Goal: Task Accomplishment & Management: Use online tool/utility

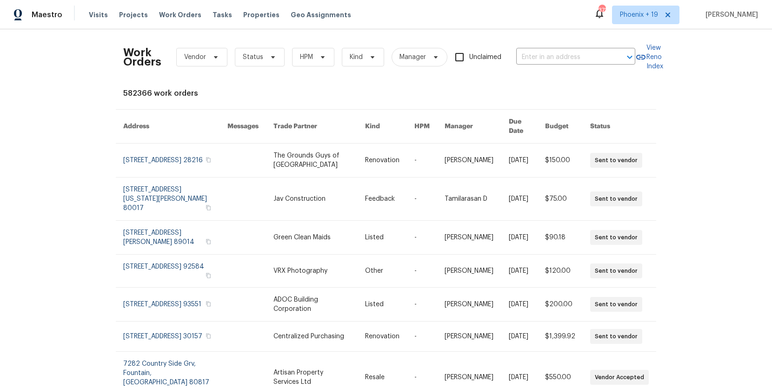
drag, startPoint x: 231, startPoint y: 60, endPoint x: 217, endPoint y: 59, distance: 14.0
click at [230, 60] on div "Work Orders Vendor Status HPM Kind Manager Unclaimed ​" at bounding box center [379, 57] width 512 height 41
click at [217, 59] on icon at bounding box center [215, 57] width 7 height 7
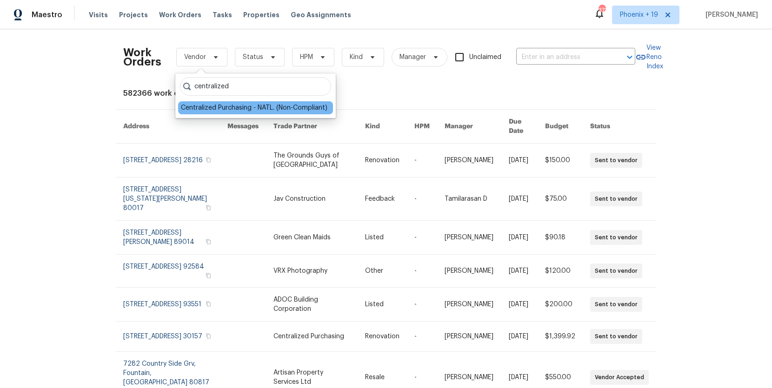
type input "centralized"
click at [230, 111] on div "Centralized Purchasing - NATL. (Non-Compliant)" at bounding box center [254, 107] width 147 height 9
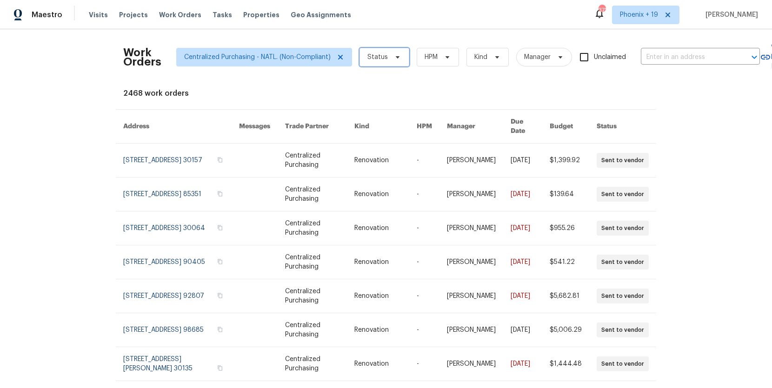
click at [378, 60] on span "Status" at bounding box center [378, 57] width 20 height 9
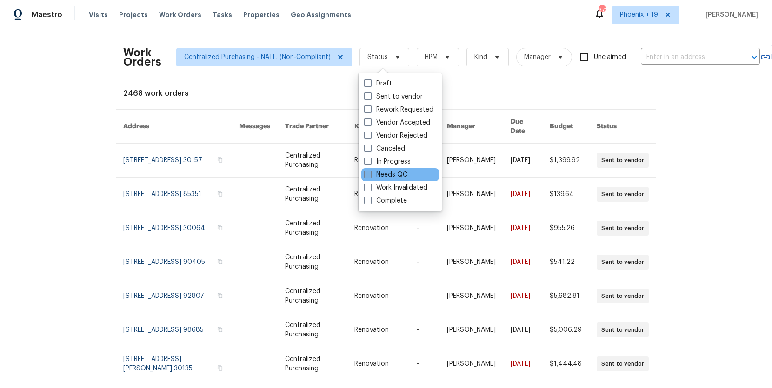
click at [386, 171] on label "Needs QC" at bounding box center [385, 174] width 43 height 9
click at [370, 171] on input "Needs QC" at bounding box center [367, 173] width 6 height 6
checkbox input "true"
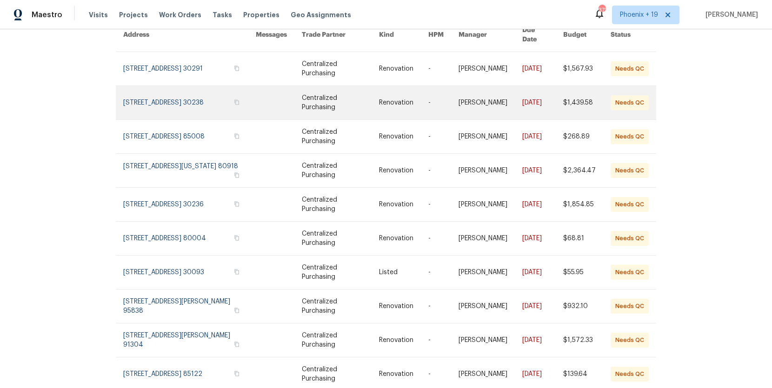
scroll to position [100, 0]
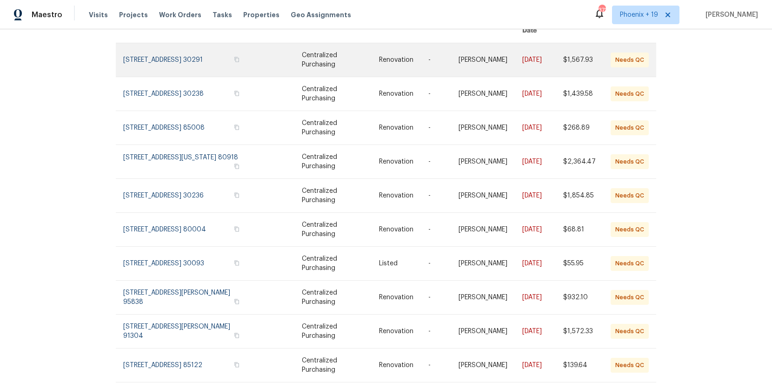
click at [164, 43] on link at bounding box center [189, 59] width 133 height 33
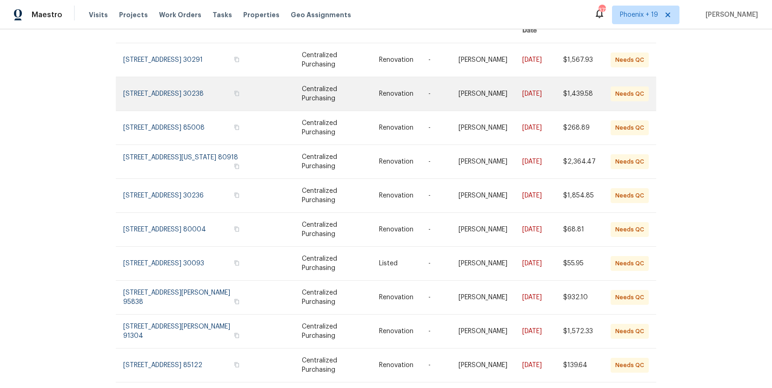
click at [163, 77] on link at bounding box center [189, 93] width 133 height 33
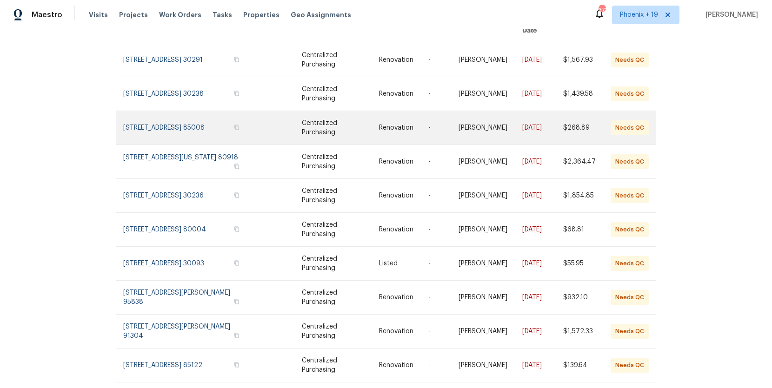
click at [168, 120] on link at bounding box center [189, 127] width 133 height 33
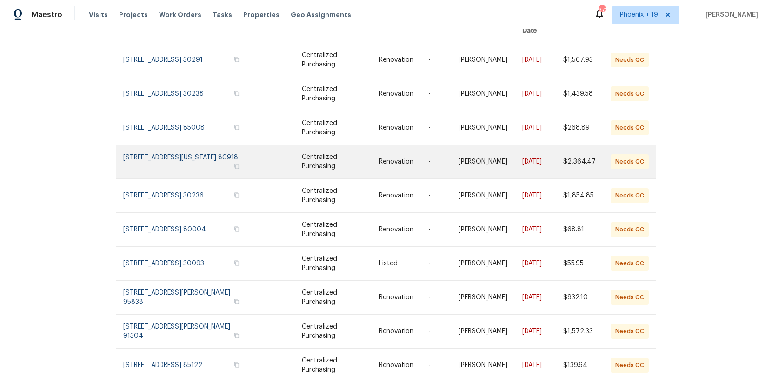
click at [170, 145] on link at bounding box center [189, 161] width 133 height 33
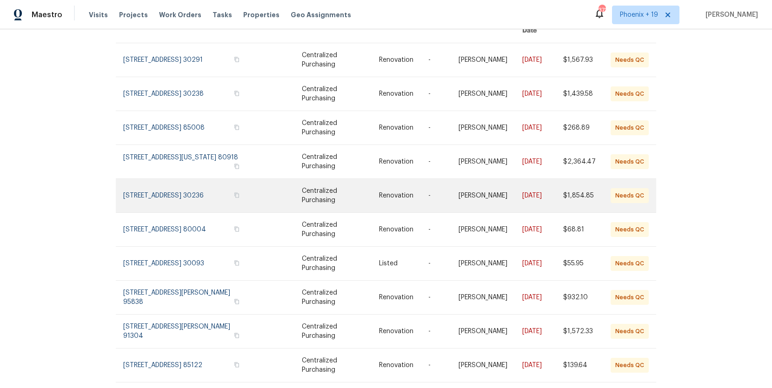
click at [181, 179] on link at bounding box center [189, 195] width 133 height 33
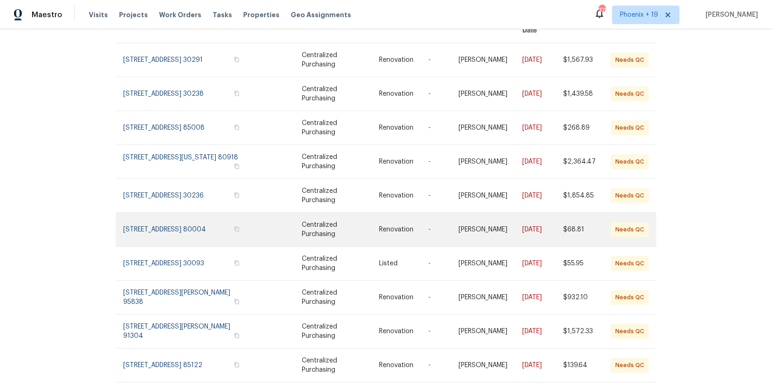
click at [190, 216] on link at bounding box center [189, 229] width 133 height 33
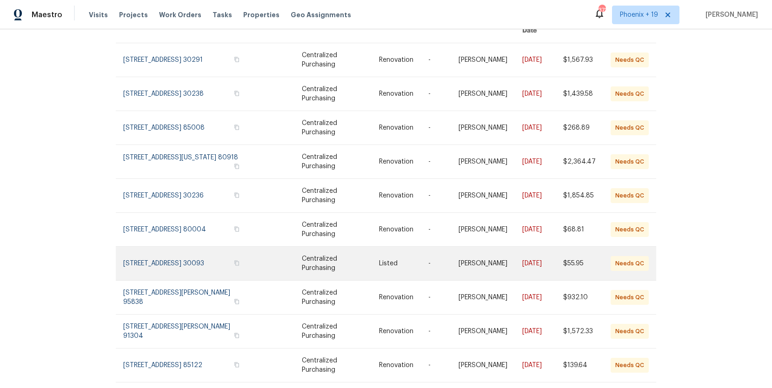
click at [201, 255] on link at bounding box center [189, 263] width 133 height 33
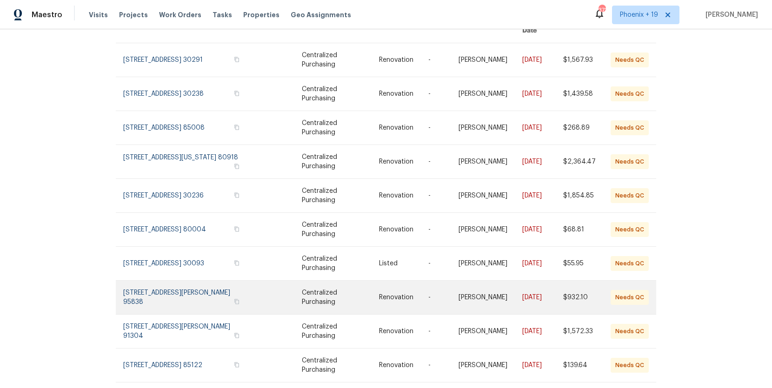
click at [202, 288] on link at bounding box center [189, 297] width 133 height 33
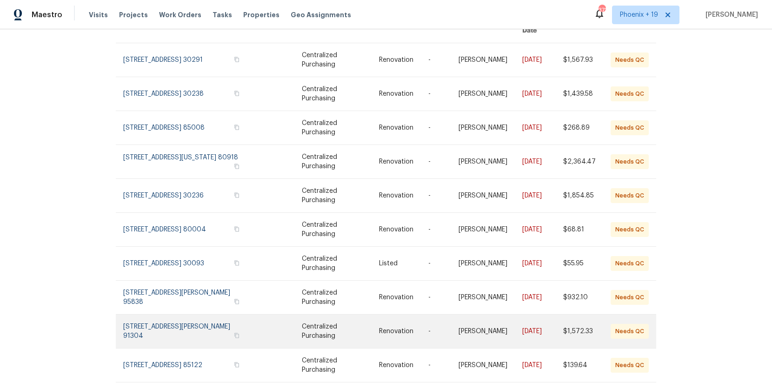
click at [207, 321] on link at bounding box center [189, 331] width 133 height 33
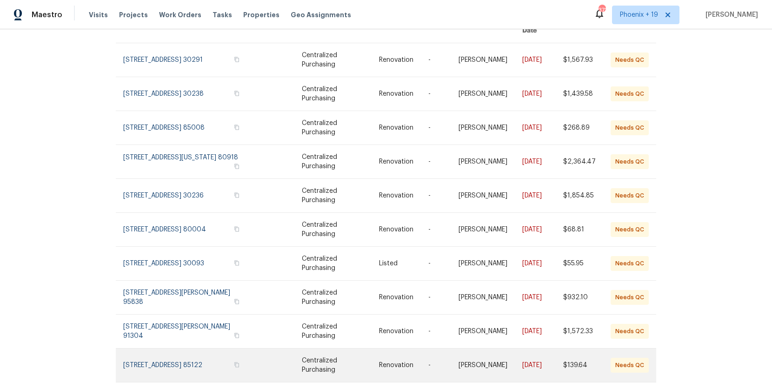
click at [212, 349] on link at bounding box center [189, 365] width 133 height 33
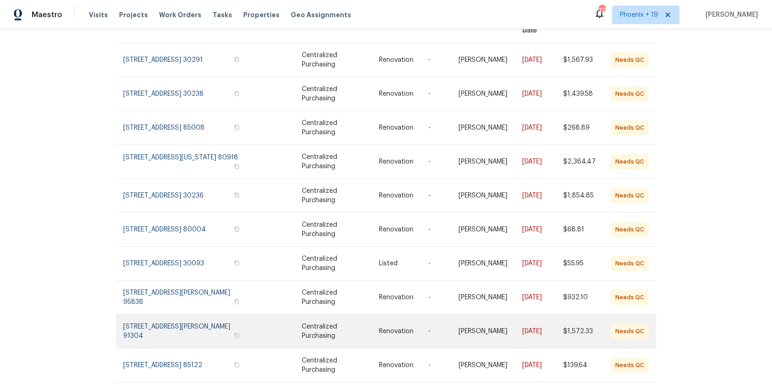
scroll to position [117, 0]
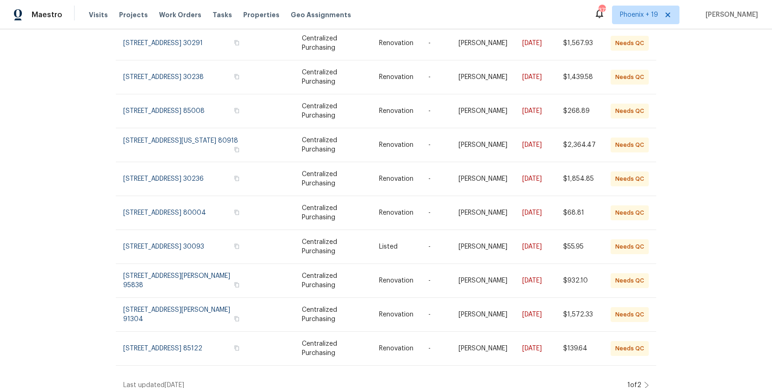
click at [643, 381] on div "1 of 2" at bounding box center [637, 385] width 24 height 9
click at [646, 382] on icon at bounding box center [646, 385] width 5 height 7
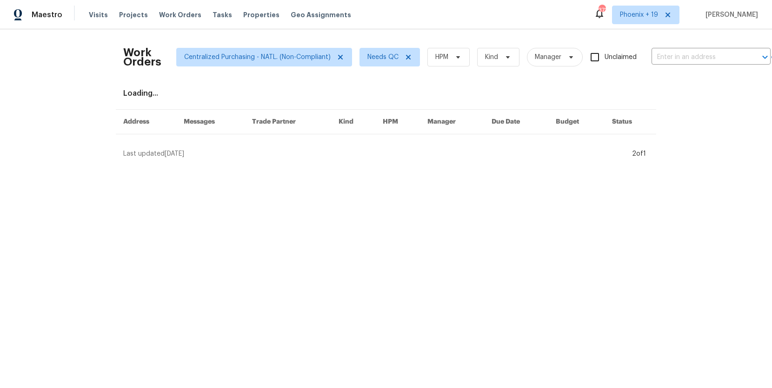
scroll to position [0, 0]
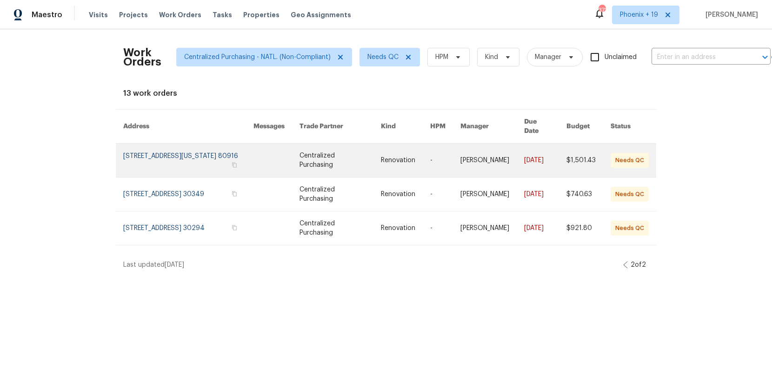
click at [206, 155] on link at bounding box center [188, 160] width 130 height 33
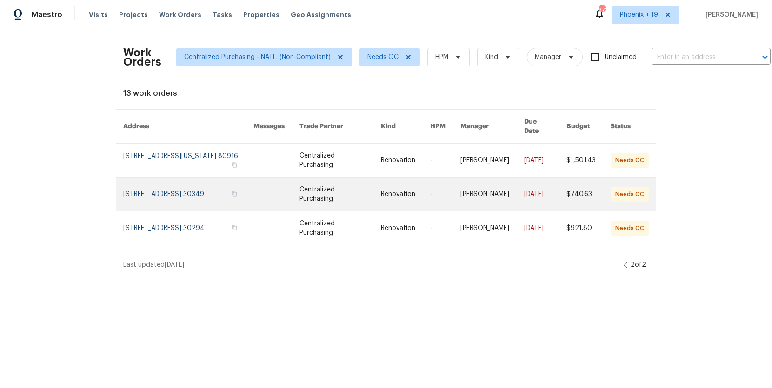
click at [212, 182] on link at bounding box center [188, 194] width 130 height 33
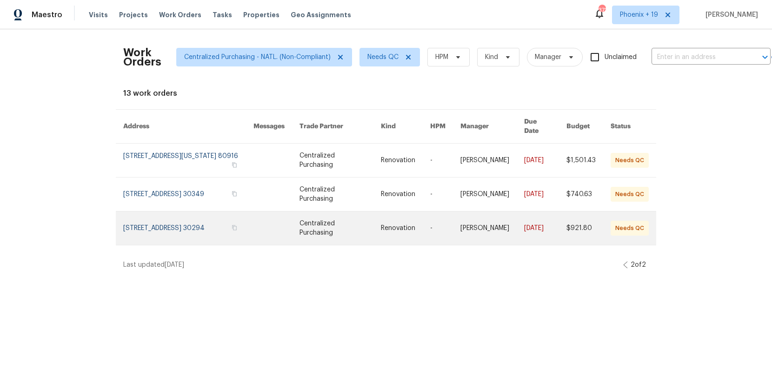
click at [209, 212] on link at bounding box center [188, 228] width 130 height 33
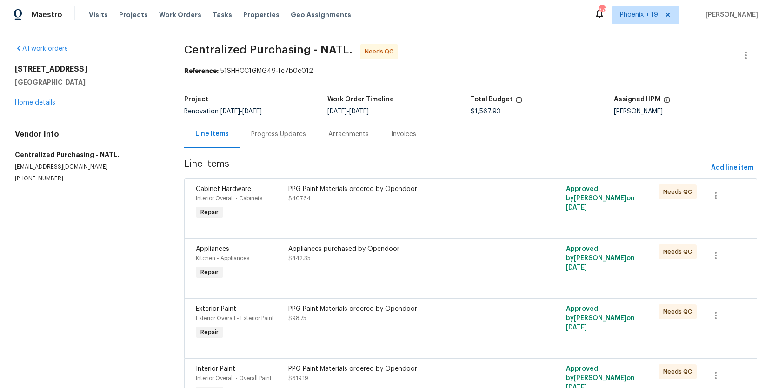
scroll to position [57, 0]
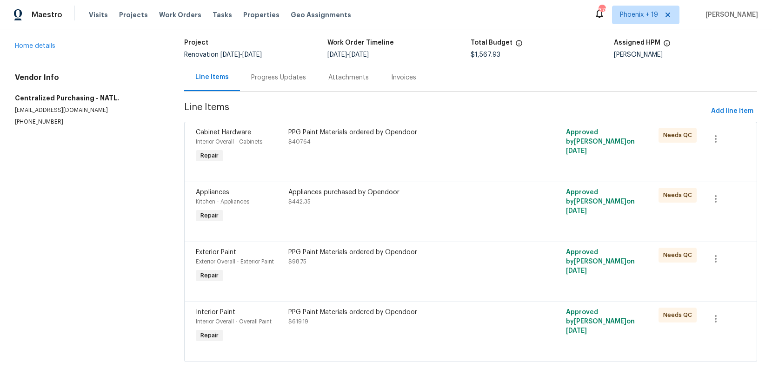
drag, startPoint x: 470, startPoint y: 346, endPoint x: 442, endPoint y: 375, distance: 40.1
click at [470, 346] on div at bounding box center [471, 350] width 550 height 11
drag, startPoint x: 473, startPoint y: 295, endPoint x: 448, endPoint y: 341, distance: 51.8
click at [472, 295] on div at bounding box center [471, 290] width 550 height 11
click at [441, 335] on div "PPG Paint Materials ordered by Opendoor $619.19" at bounding box center [402, 326] width 232 height 43
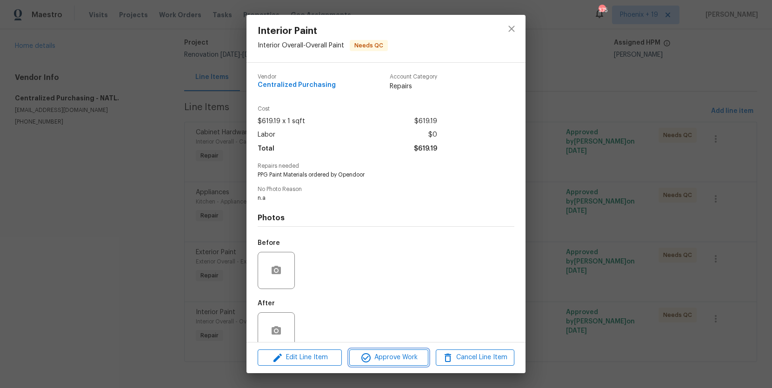
click at [397, 356] on span "Approve Work" at bounding box center [388, 358] width 73 height 12
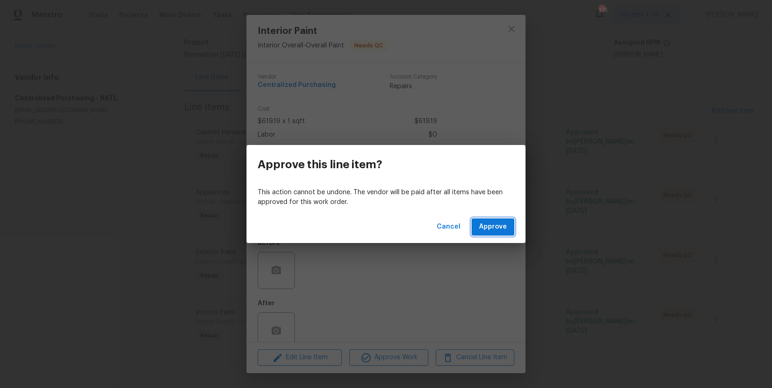
click at [486, 233] on button "Approve" at bounding box center [493, 227] width 43 height 17
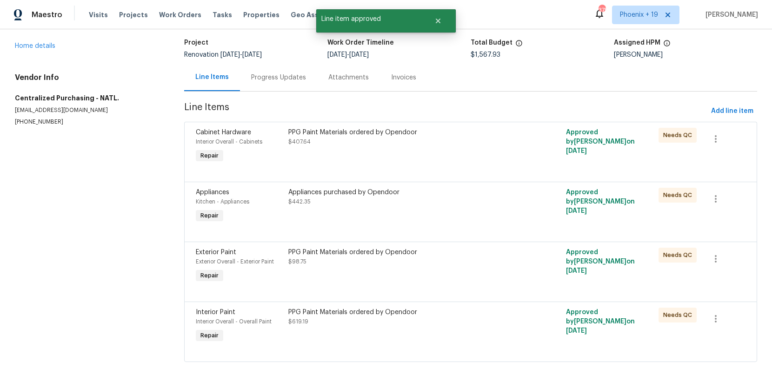
click at [484, 268] on div "PPG Paint Materials ordered by Opendoor $98.75" at bounding box center [402, 266] width 232 height 43
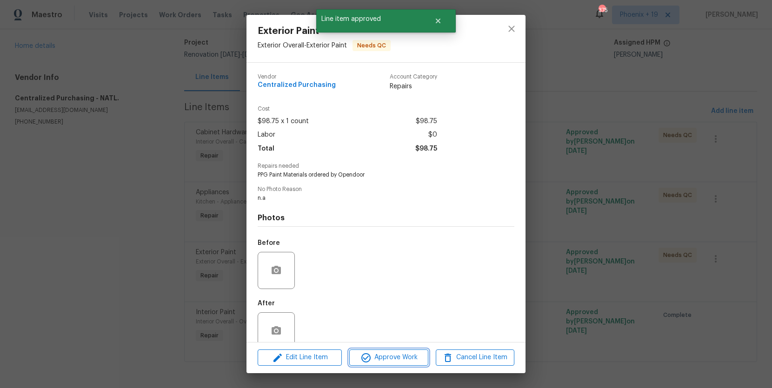
click at [411, 360] on span "Approve Work" at bounding box center [388, 358] width 73 height 12
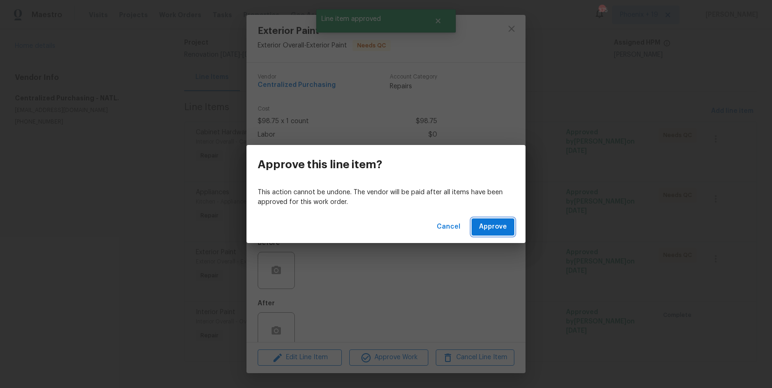
click at [480, 231] on span "Approve" at bounding box center [493, 227] width 28 height 12
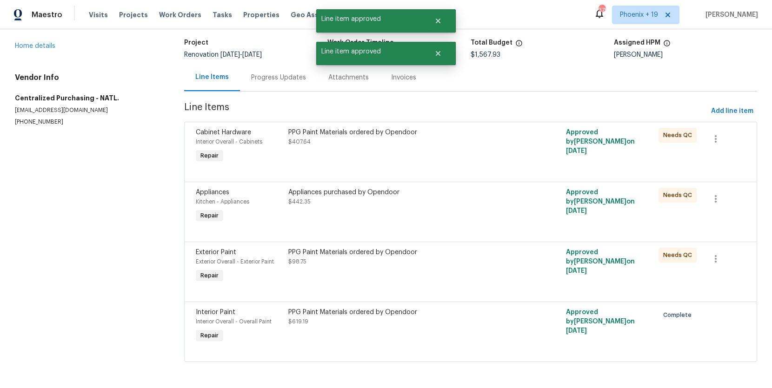
click at [481, 221] on div "Appliances purchased by Opendoor $442.35" at bounding box center [402, 206] width 232 height 43
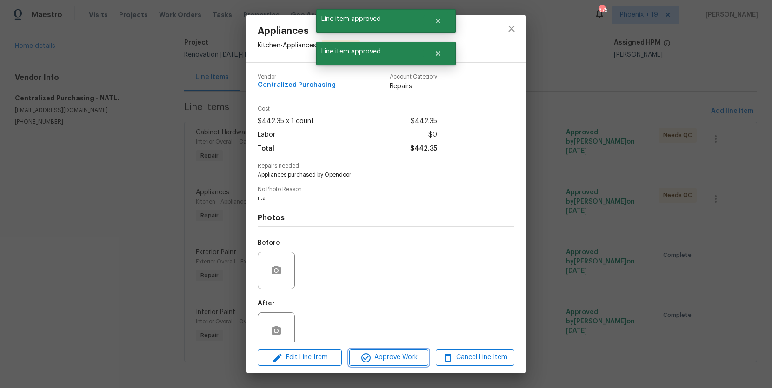
click at [419, 350] on button "Approve Work" at bounding box center [388, 358] width 79 height 16
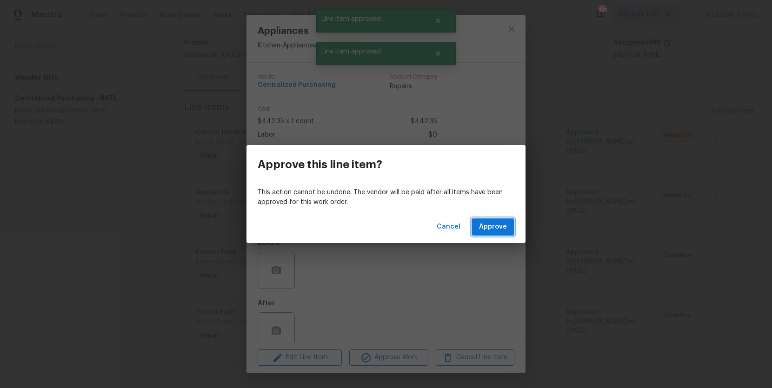
click at [478, 226] on button "Approve" at bounding box center [493, 227] width 43 height 17
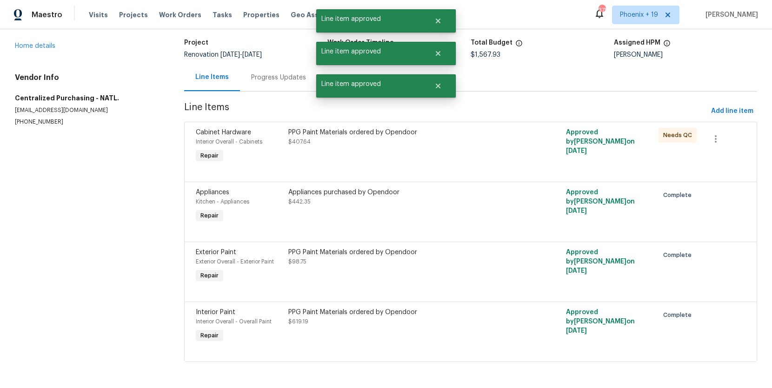
click at [482, 167] on div at bounding box center [471, 170] width 550 height 11
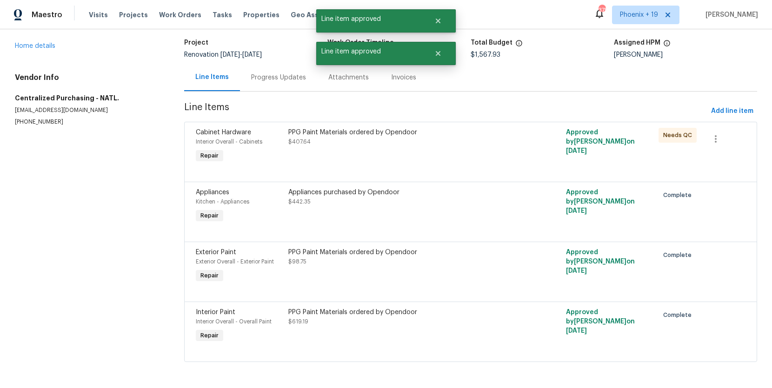
click at [483, 149] on div "PPG Paint Materials ordered by Opendoor $407.64" at bounding box center [402, 146] width 232 height 43
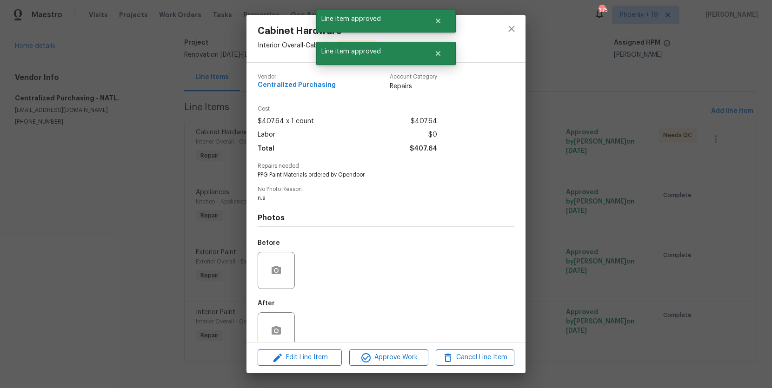
click at [419, 347] on div "Edit Line Item Approve Work Cancel Line Item" at bounding box center [386, 357] width 279 height 31
click at [419, 349] on div "Edit Line Item Approve Work Cancel Line Item" at bounding box center [386, 357] width 279 height 31
click at [420, 353] on span "Approve Work" at bounding box center [388, 358] width 73 height 12
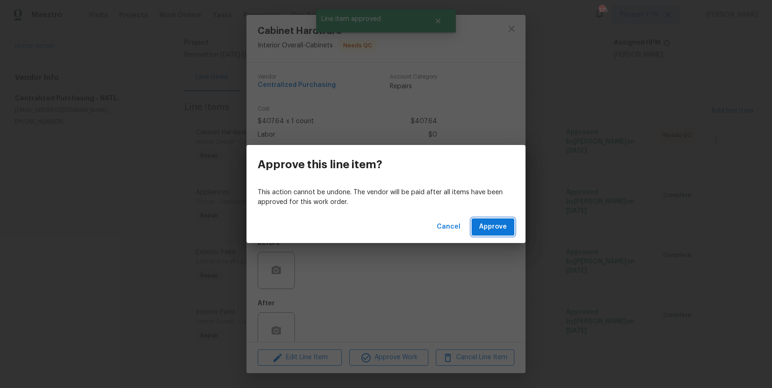
click at [501, 222] on span "Approve" at bounding box center [493, 227] width 28 height 12
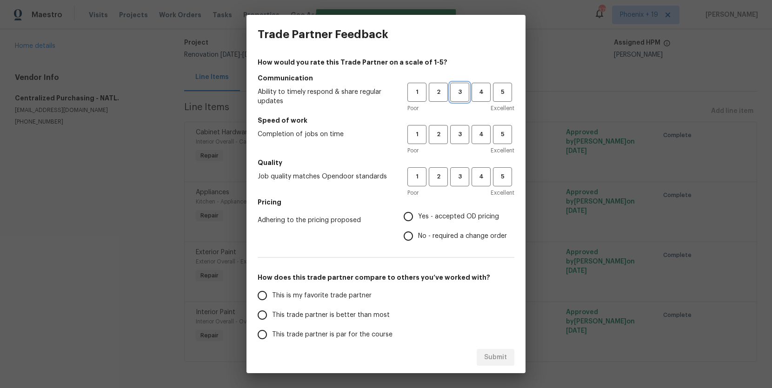
drag, startPoint x: 453, startPoint y: 94, endPoint x: 455, endPoint y: 144, distance: 50.7
click at [453, 94] on span "3" at bounding box center [459, 92] width 17 height 11
click at [455, 144] on div "1 2 3 4 5 Poor Excellent" at bounding box center [461, 140] width 107 height 30
click at [457, 135] on span "3" at bounding box center [459, 134] width 17 height 11
click at [454, 181] on span "3" at bounding box center [459, 177] width 17 height 11
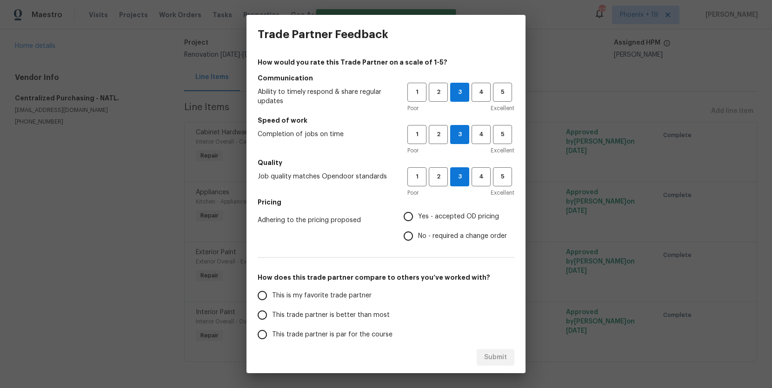
click at [440, 207] on label "Yes - accepted OD pricing" at bounding box center [453, 217] width 108 height 20
click at [418, 207] on input "Yes - accepted OD pricing" at bounding box center [409, 217] width 20 height 20
radio input "true"
click at [320, 296] on span "This is my favorite trade partner" at bounding box center [322, 296] width 100 height 10
click at [272, 296] on input "This is my favorite trade partner" at bounding box center [263, 296] width 20 height 20
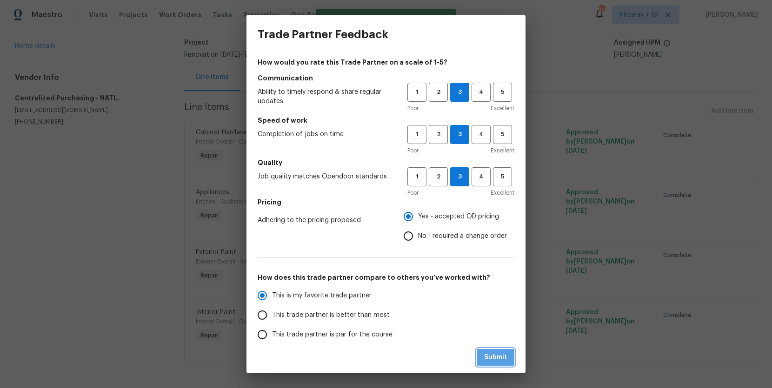
click at [503, 354] on span "Submit" at bounding box center [495, 358] width 23 height 12
radio input "true"
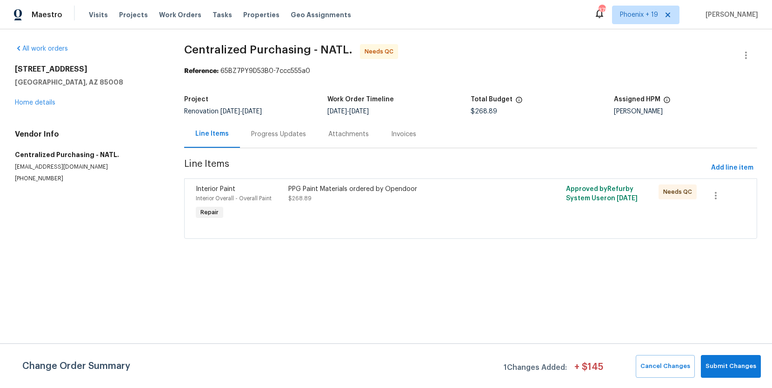
drag, startPoint x: 441, startPoint y: 223, endPoint x: 423, endPoint y: 244, distance: 28.1
click at [441, 223] on div at bounding box center [471, 227] width 550 height 11
click at [470, 202] on div "PPG Paint Materials ordered by Opendoor $268.89" at bounding box center [401, 194] width 226 height 19
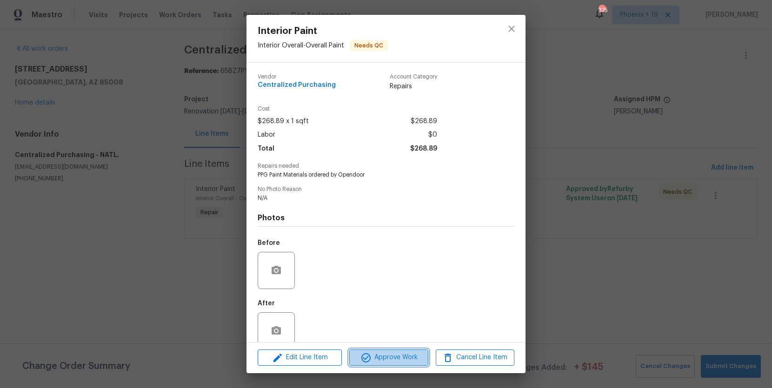
click at [381, 356] on span "Approve Work" at bounding box center [388, 358] width 73 height 12
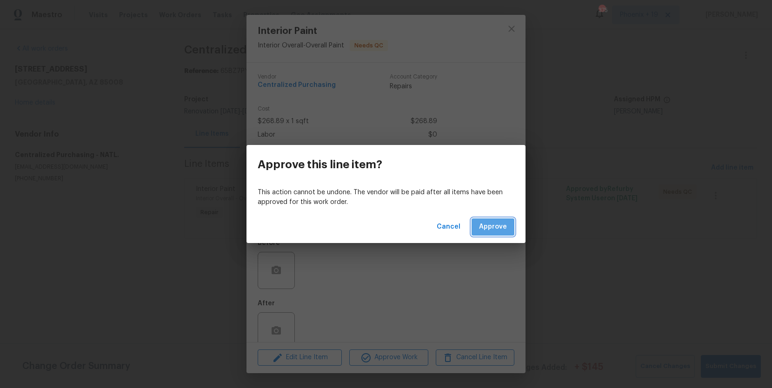
click at [497, 230] on span "Approve" at bounding box center [493, 227] width 28 height 12
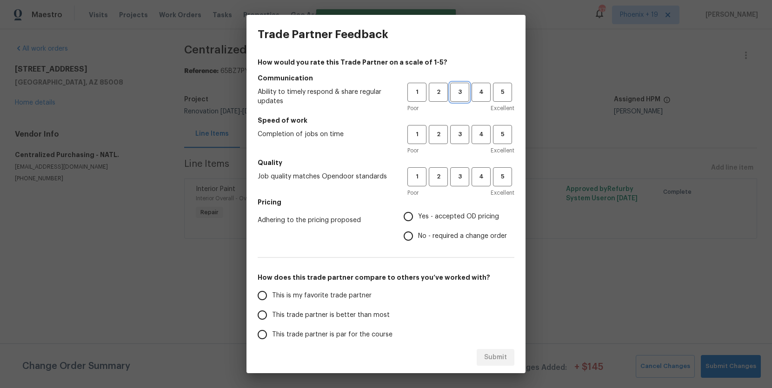
drag, startPoint x: 462, startPoint y: 92, endPoint x: 459, endPoint y: 107, distance: 15.8
click at [463, 92] on span "3" at bounding box center [459, 92] width 17 height 11
drag, startPoint x: 455, startPoint y: 130, endPoint x: 455, endPoint y: 135, distance: 5.6
click at [455, 130] on span "3" at bounding box center [459, 134] width 17 height 11
click at [458, 178] on span "3" at bounding box center [459, 177] width 17 height 11
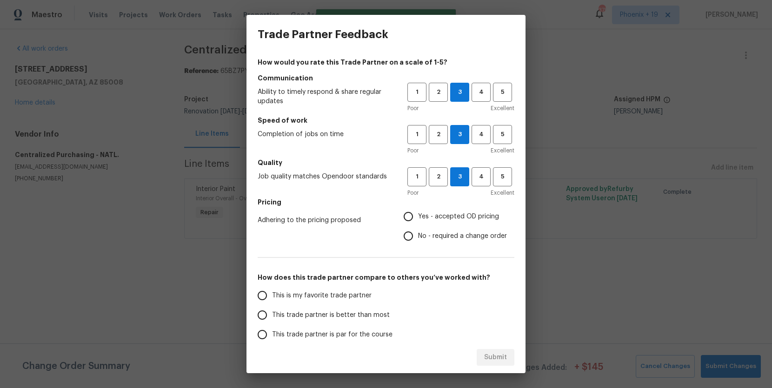
click at [440, 206] on h5 "Pricing" at bounding box center [386, 202] width 257 height 9
click at [436, 215] on span "Yes - accepted OD pricing" at bounding box center [458, 217] width 81 height 10
click at [418, 215] on input "Yes - accepted OD pricing" at bounding box center [409, 217] width 20 height 20
radio input "true"
click at [361, 283] on div "How would you rate this Trade Partner on a scale of 1-5? Communication Ability …" at bounding box center [386, 240] width 257 height 364
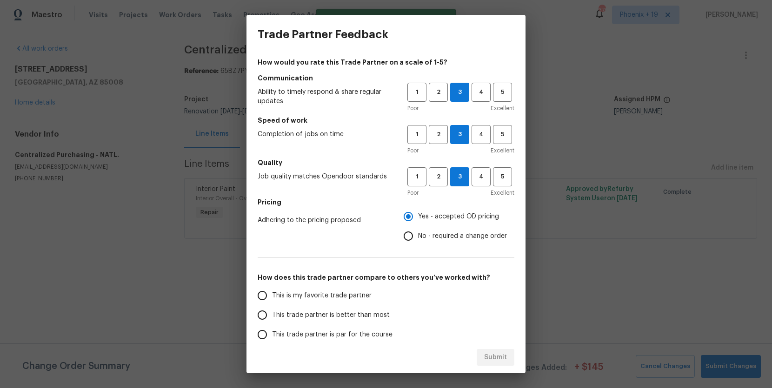
click at [357, 294] on span "This is my favorite trade partner" at bounding box center [322, 296] width 100 height 10
click at [272, 294] on input "This is my favorite trade partner" at bounding box center [263, 296] width 20 height 20
click at [481, 352] on button "Submit" at bounding box center [496, 357] width 38 height 17
radio input "true"
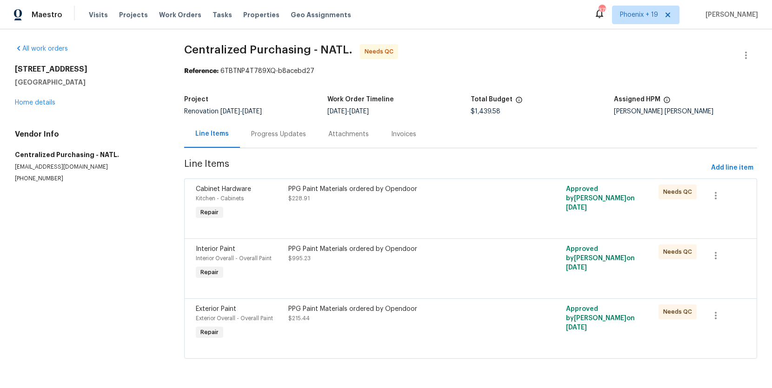
click at [487, 313] on div "PPG Paint Materials ordered by Opendoor" at bounding box center [401, 309] width 226 height 9
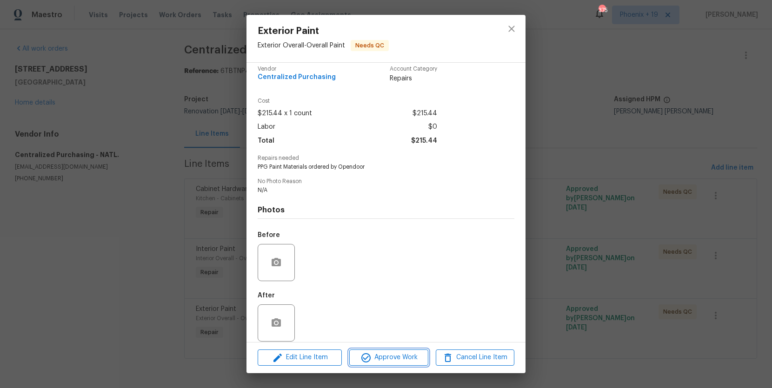
click at [405, 354] on span "Approve Work" at bounding box center [388, 358] width 73 height 12
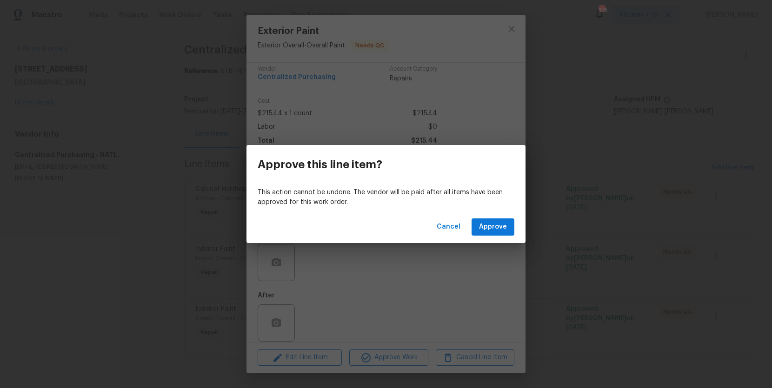
scroll to position [8, 0]
click at [474, 238] on div "Cancel Approve" at bounding box center [386, 227] width 279 height 32
click at [475, 234] on button "Approve" at bounding box center [493, 227] width 43 height 17
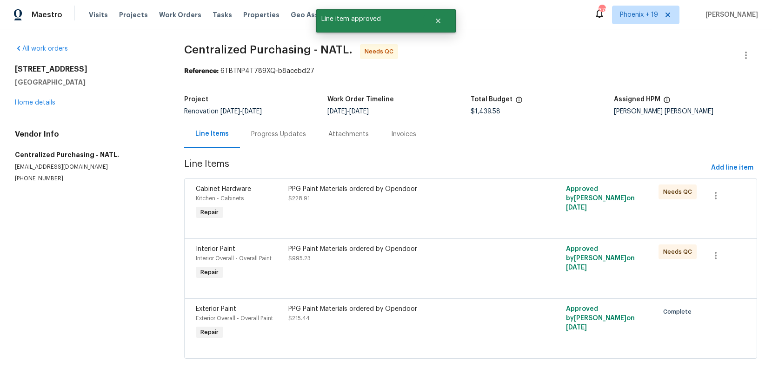
click at [455, 255] on div "PPG Paint Materials ordered by Opendoor $995.23" at bounding box center [401, 254] width 226 height 19
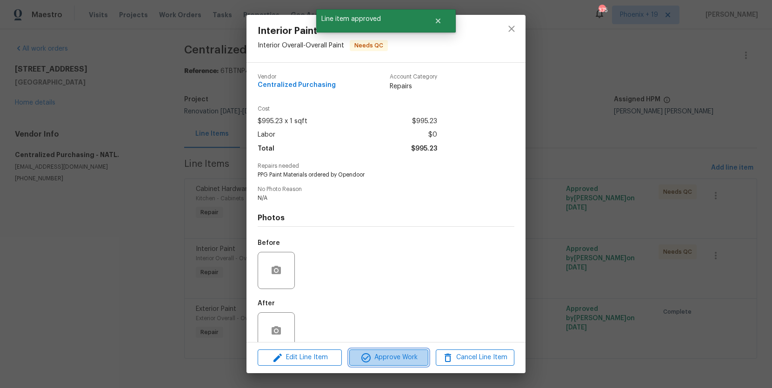
click at [388, 358] on span "Approve Work" at bounding box center [388, 358] width 73 height 12
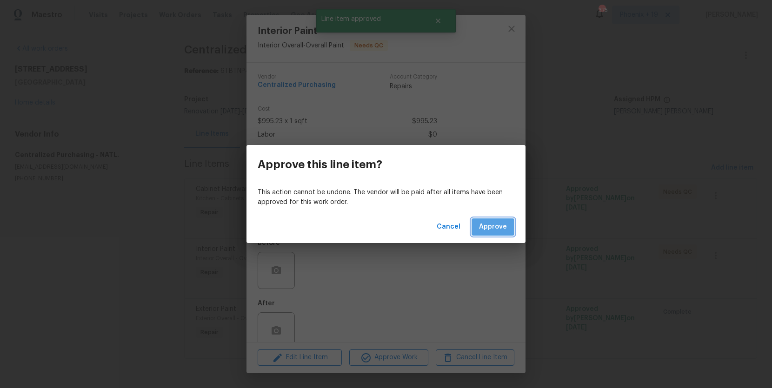
click at [507, 224] on span "Approve" at bounding box center [493, 227] width 28 height 12
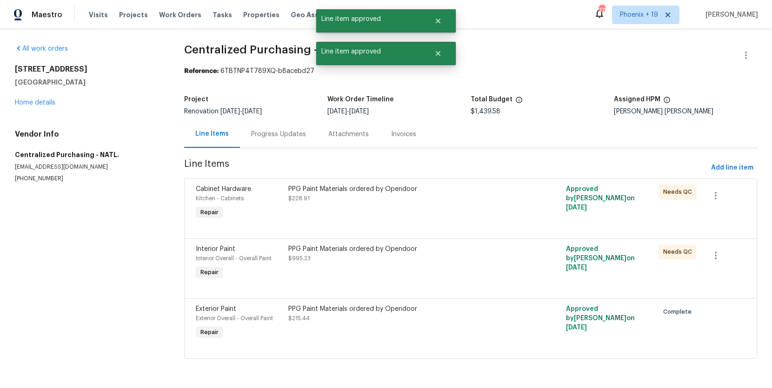
click at [488, 209] on div "PPG Paint Materials ordered by Opendoor $228.91" at bounding box center [402, 203] width 232 height 43
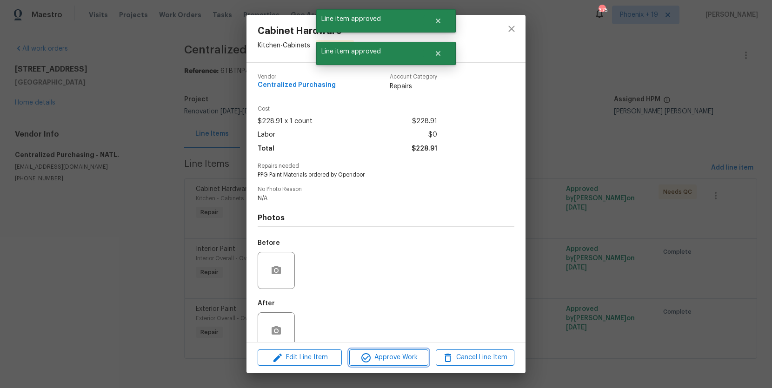
click at [391, 362] on span "Approve Work" at bounding box center [388, 358] width 73 height 12
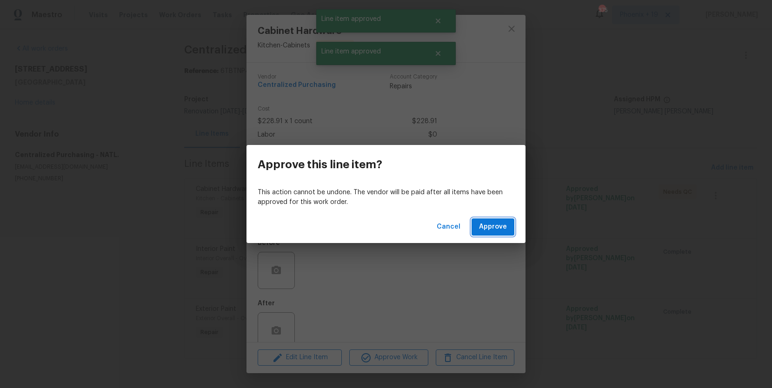
click at [474, 234] on button "Approve" at bounding box center [493, 227] width 43 height 17
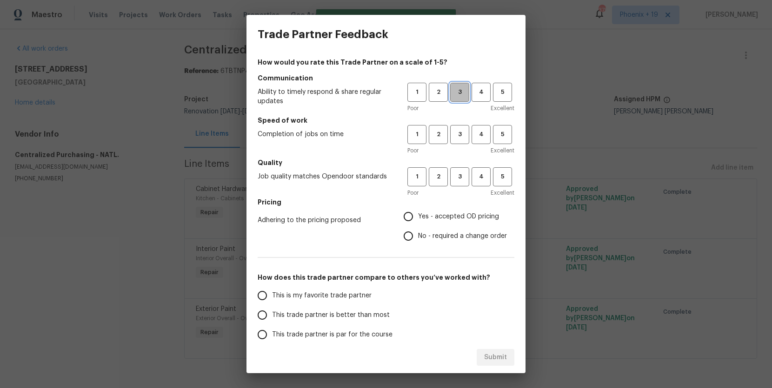
click at [454, 94] on span "3" at bounding box center [459, 92] width 17 height 11
click at [459, 134] on span "3" at bounding box center [459, 134] width 17 height 11
click at [459, 168] on button "3" at bounding box center [459, 176] width 19 height 19
click at [433, 215] on span "Yes - accepted OD pricing" at bounding box center [458, 217] width 81 height 10
click at [418, 215] on input "Yes - accepted OD pricing" at bounding box center [409, 217] width 20 height 20
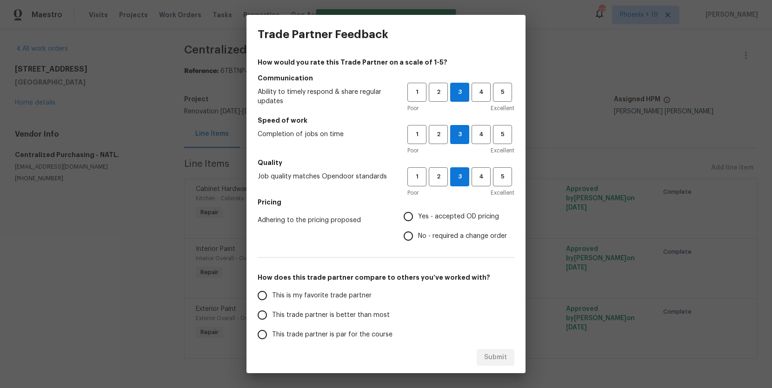
radio input "true"
click at [363, 301] on label "This is my favorite trade partner" at bounding box center [326, 296] width 147 height 20
click at [272, 301] on input "This is my favorite trade partner" at bounding box center [263, 296] width 20 height 20
click at [502, 355] on span "Submit" at bounding box center [495, 358] width 23 height 12
radio input "true"
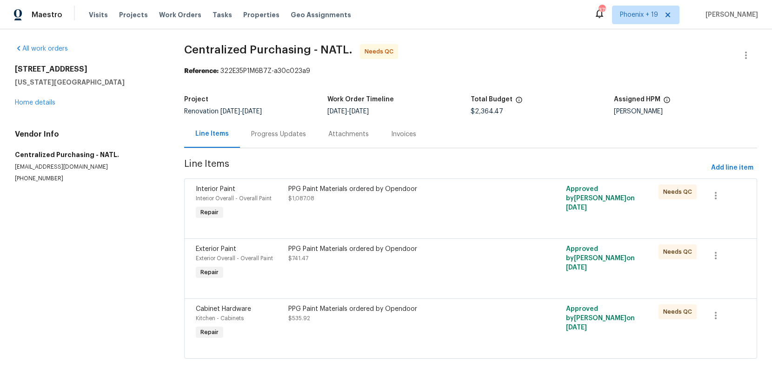
click at [483, 328] on div "PPG Paint Materials ordered by Opendoor $535.92" at bounding box center [402, 323] width 232 height 43
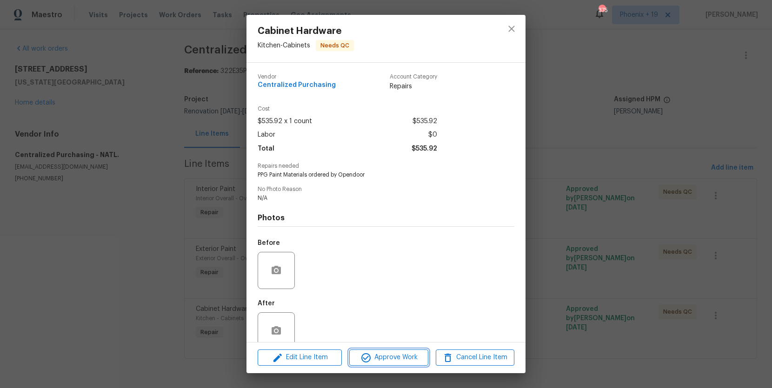
click at [397, 363] on span "Approve Work" at bounding box center [388, 358] width 73 height 12
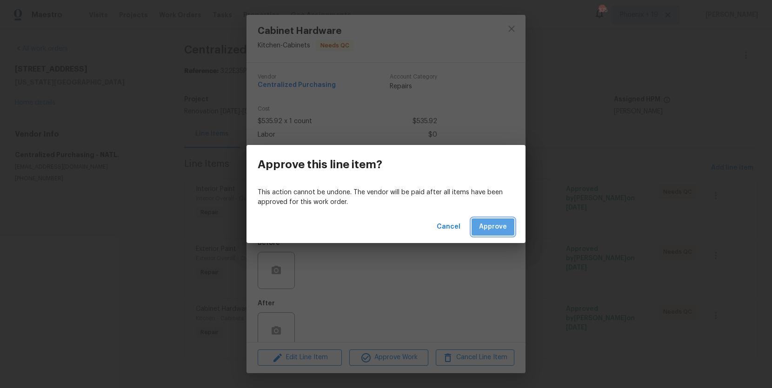
click at [487, 232] on span "Approve" at bounding box center [493, 227] width 28 height 12
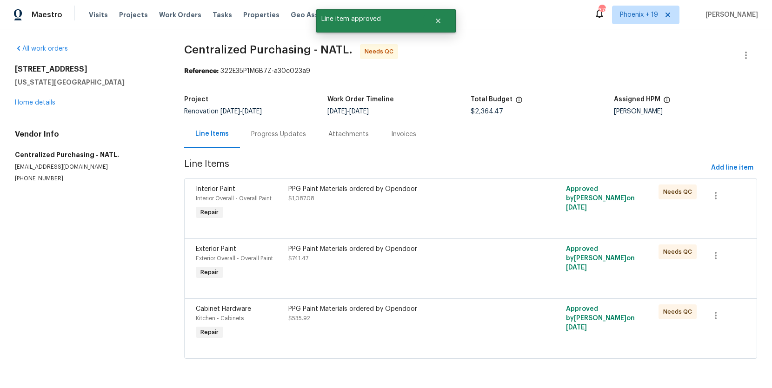
click at [492, 260] on div "PPG Paint Materials ordered by Opendoor $741.47" at bounding box center [401, 254] width 226 height 19
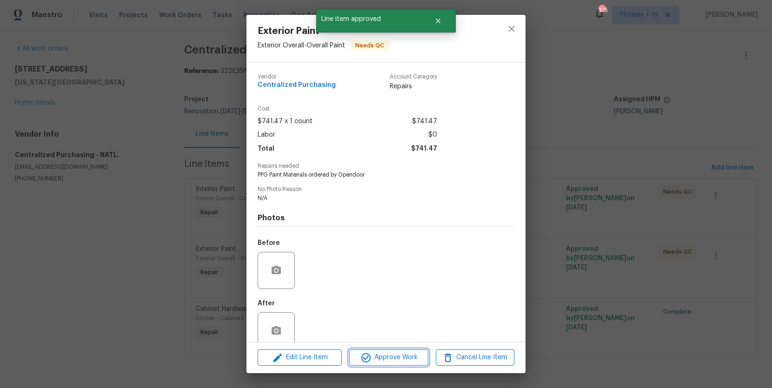
click at [413, 351] on button "Approve Work" at bounding box center [388, 358] width 79 height 16
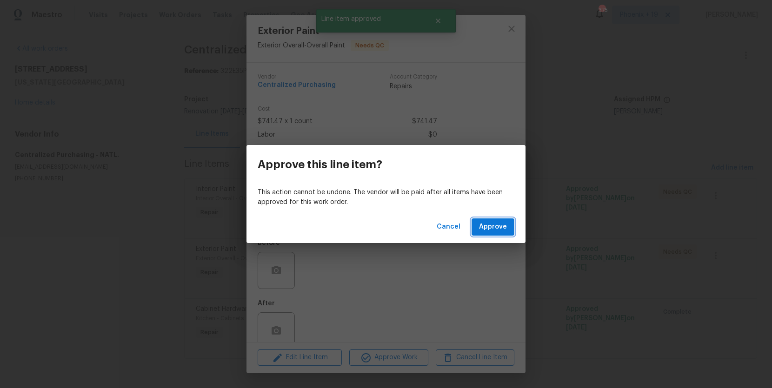
click at [493, 230] on span "Approve" at bounding box center [493, 227] width 28 height 12
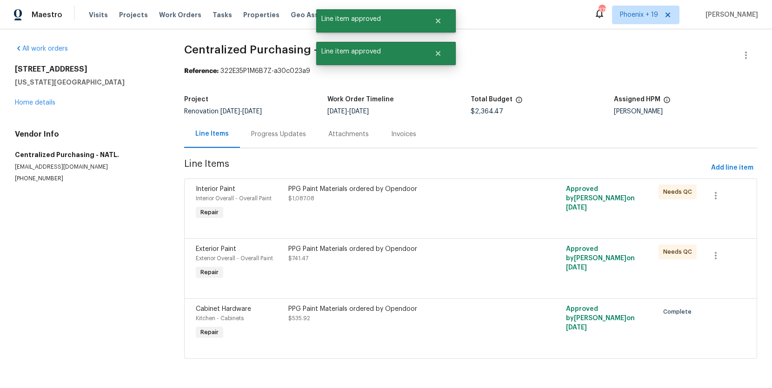
click at [498, 213] on div "PPG Paint Materials ordered by Opendoor $1,087.08" at bounding box center [402, 203] width 232 height 43
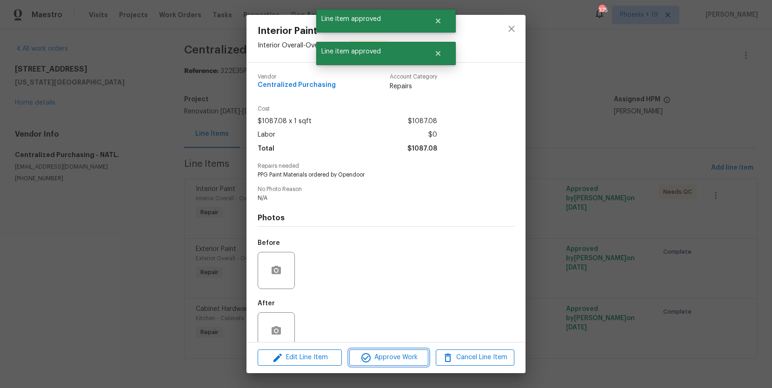
click at [418, 363] on span "Approve Work" at bounding box center [388, 358] width 73 height 12
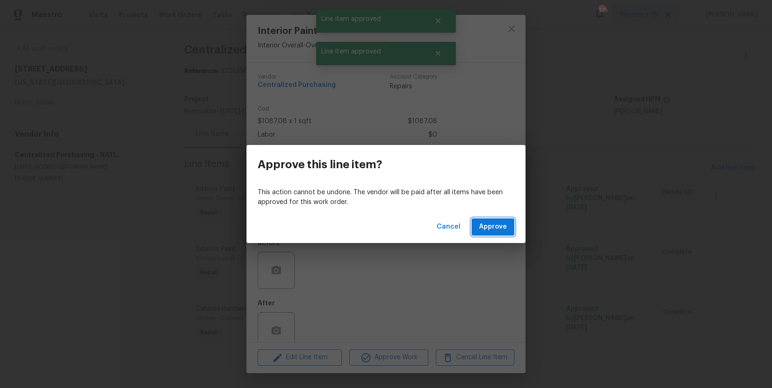
click at [501, 227] on span "Approve" at bounding box center [493, 227] width 28 height 12
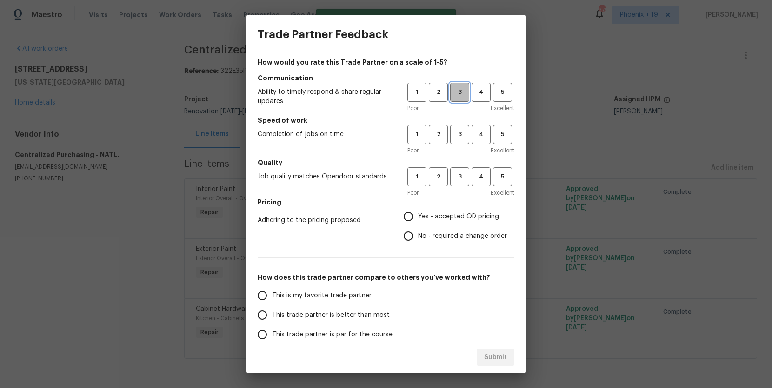
click at [462, 98] on button "3" at bounding box center [459, 92] width 19 height 19
drag, startPoint x: 460, startPoint y: 127, endPoint x: 461, endPoint y: 166, distance: 39.1
click at [460, 127] on button "3" at bounding box center [459, 134] width 19 height 19
click at [461, 173] on span "3" at bounding box center [459, 177] width 17 height 11
click at [448, 227] on label "No - required a change order" at bounding box center [453, 237] width 108 height 20
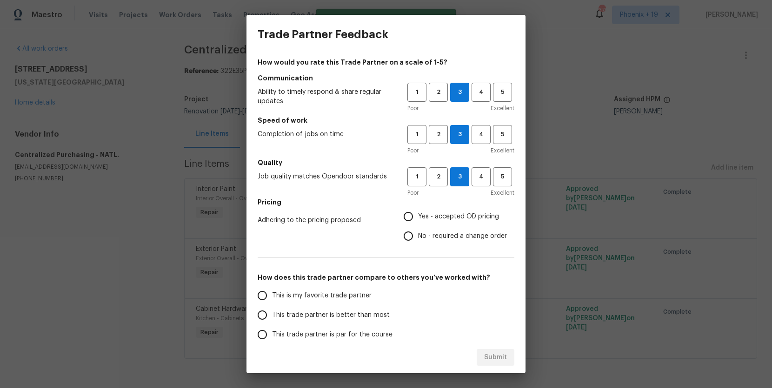
click at [418, 227] on input "No - required a change order" at bounding box center [409, 237] width 20 height 20
radio input "true"
click at [407, 221] on input "Yes - accepted OD pricing" at bounding box center [409, 217] width 20 height 20
radio input "true"
click at [342, 305] on label "This is my favorite trade partner" at bounding box center [326, 296] width 147 height 20
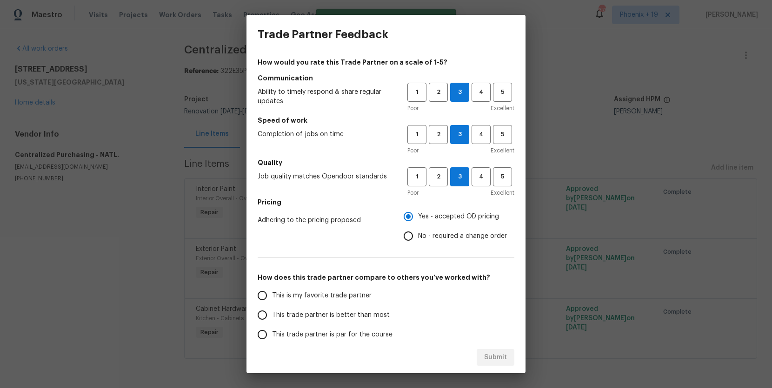
click at [272, 305] on input "This is my favorite trade partner" at bounding box center [263, 296] width 20 height 20
drag, startPoint x: 494, startPoint y: 354, endPoint x: 583, endPoint y: 325, distance: 93.6
click at [494, 354] on span "Submit" at bounding box center [495, 358] width 23 height 12
radio input "true"
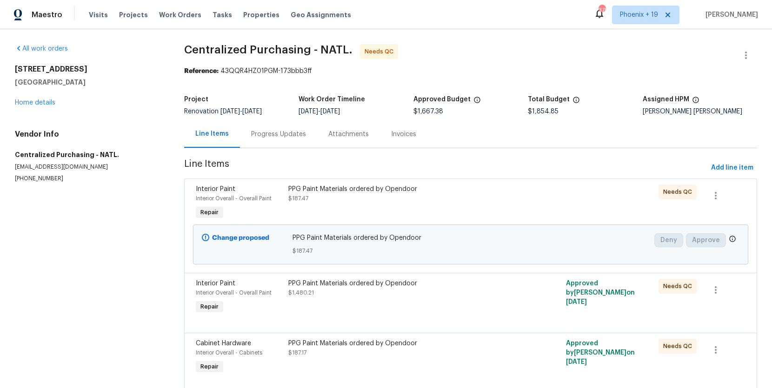
scroll to position [32, 0]
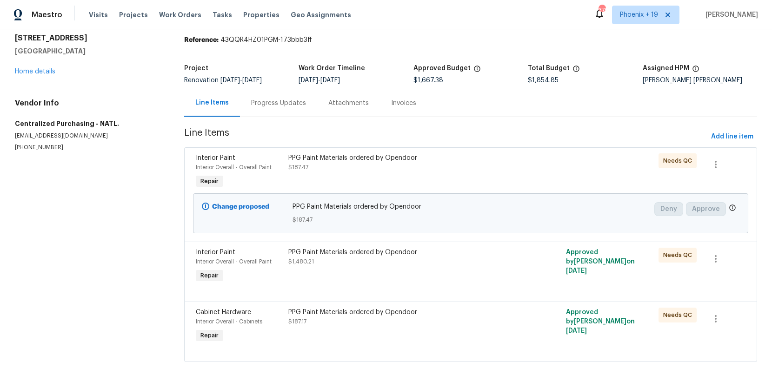
click at [479, 322] on div "PPG Paint Materials ordered by Opendoor $187.17" at bounding box center [401, 317] width 226 height 19
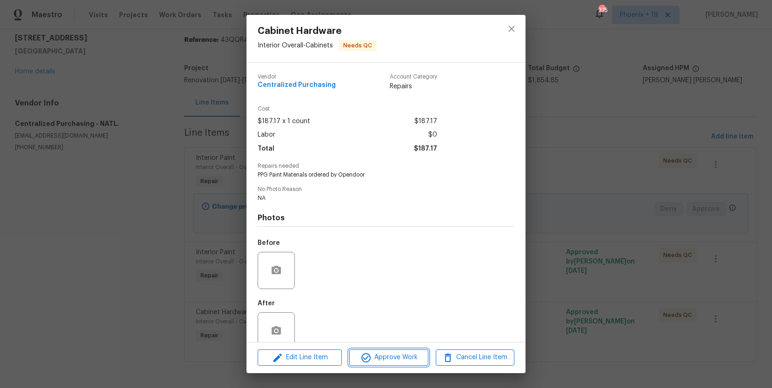
click at [393, 351] on button "Approve Work" at bounding box center [388, 358] width 79 height 16
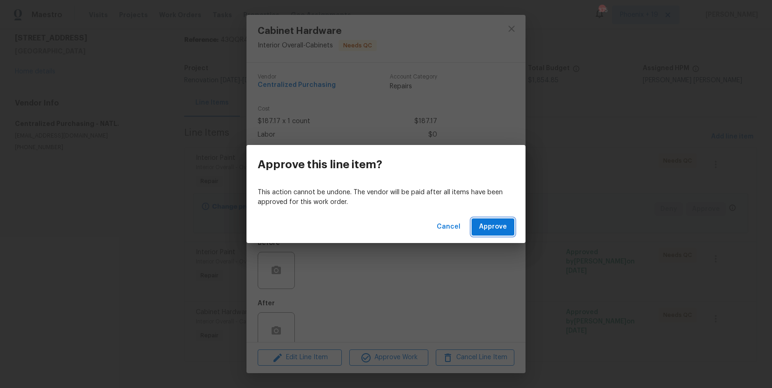
click at [495, 228] on span "Approve" at bounding box center [493, 227] width 28 height 12
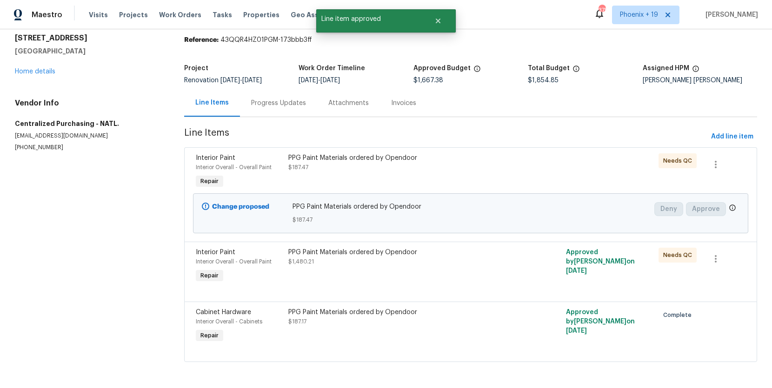
click at [493, 260] on div "PPG Paint Materials ordered by Opendoor $1,480.21" at bounding box center [401, 257] width 226 height 19
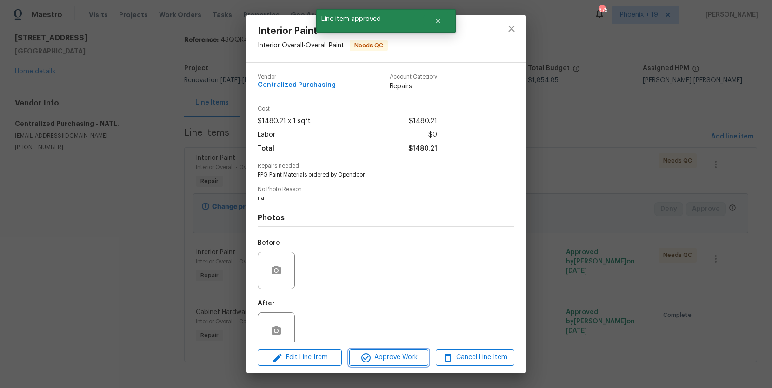
click at [402, 355] on span "Approve Work" at bounding box center [388, 358] width 73 height 12
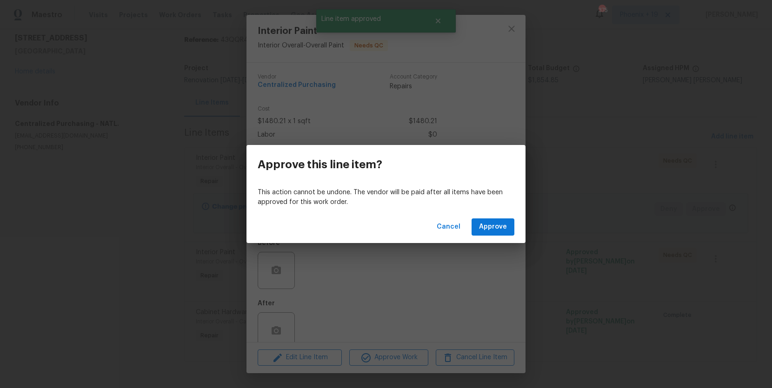
drag, startPoint x: 490, startPoint y: 203, endPoint x: 493, endPoint y: 210, distance: 7.4
click at [490, 203] on p "This action cannot be undone. The vendor will be paid after all items have been…" at bounding box center [386, 198] width 257 height 20
click at [497, 223] on span "Approve" at bounding box center [493, 227] width 28 height 12
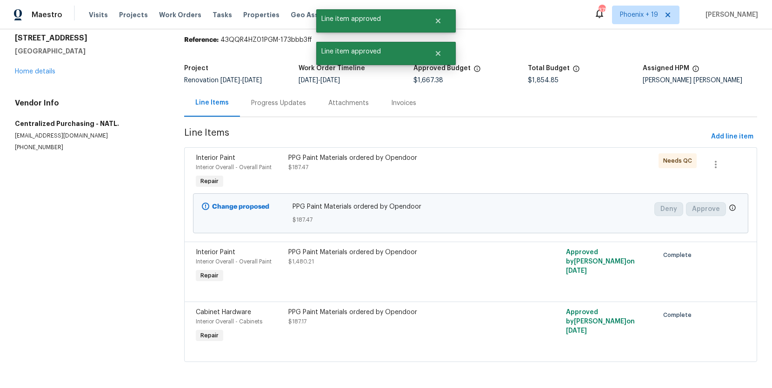
click at [520, 173] on div at bounding box center [540, 172] width 46 height 43
click at [509, 176] on div "PPG Paint Materials ordered by Opendoor $187.47" at bounding box center [402, 172] width 232 height 43
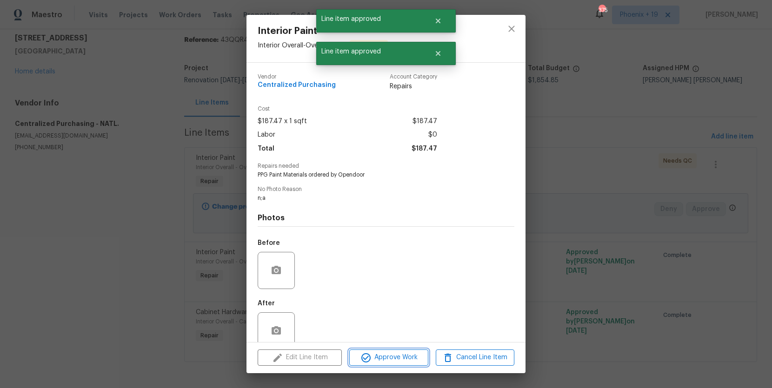
click at [415, 362] on span "Approve Work" at bounding box center [388, 358] width 73 height 12
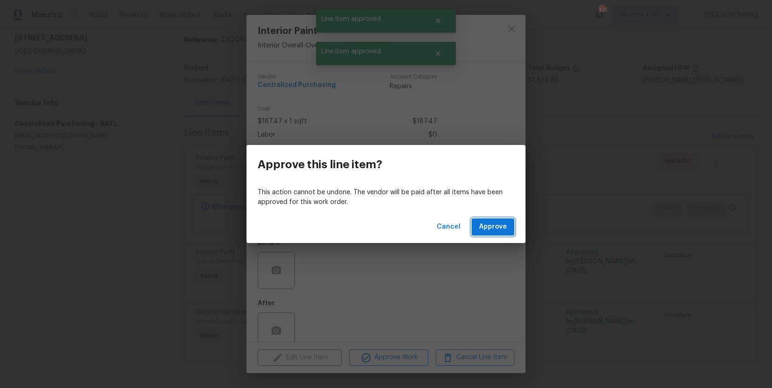
click at [489, 222] on span "Approve" at bounding box center [493, 227] width 28 height 12
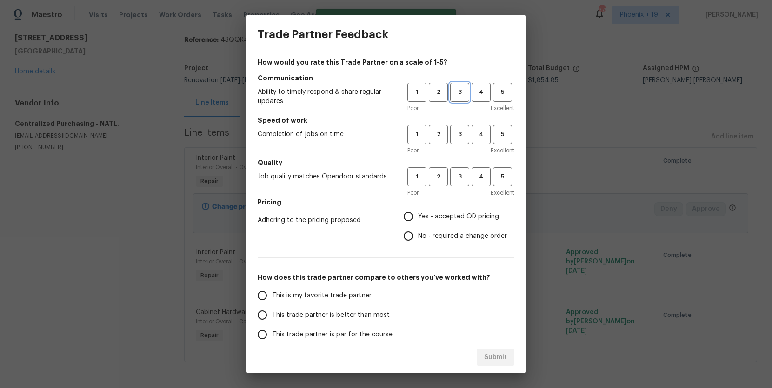
click at [456, 91] on span "3" at bounding box center [459, 92] width 17 height 11
click at [454, 144] on div "1 2 3 4 5 Poor Excellent" at bounding box center [461, 140] width 107 height 30
drag, startPoint x: 455, startPoint y: 142, endPoint x: 454, endPoint y: 172, distance: 29.3
click at [455, 142] on button "3" at bounding box center [459, 134] width 19 height 19
drag, startPoint x: 454, startPoint y: 176, endPoint x: 451, endPoint y: 197, distance: 20.7
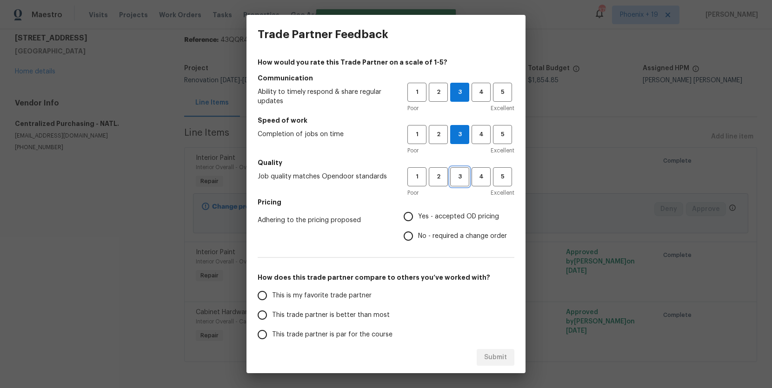
click at [454, 176] on span "3" at bounding box center [459, 177] width 17 height 11
click at [440, 223] on label "Yes - accepted OD pricing" at bounding box center [453, 217] width 108 height 20
click at [418, 223] on input "Yes - accepted OD pricing" at bounding box center [409, 217] width 20 height 20
radio input "true"
click at [331, 290] on label "This is my favorite trade partner" at bounding box center [326, 296] width 147 height 20
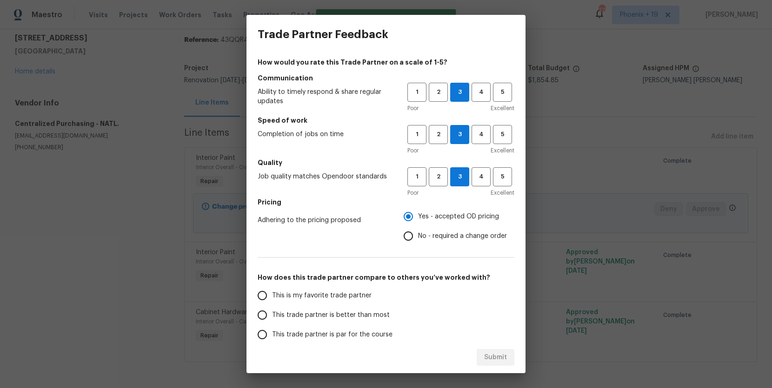
click at [272, 290] on input "This is my favorite trade partner" at bounding box center [263, 296] width 20 height 20
click at [496, 358] on span "Submit" at bounding box center [495, 358] width 23 height 12
radio input "true"
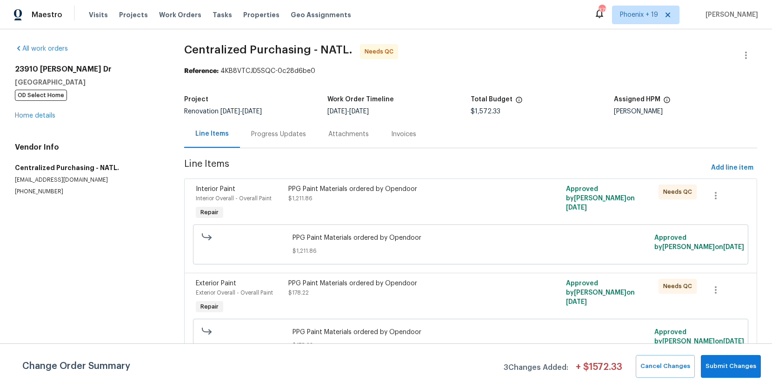
scroll to position [100, 0]
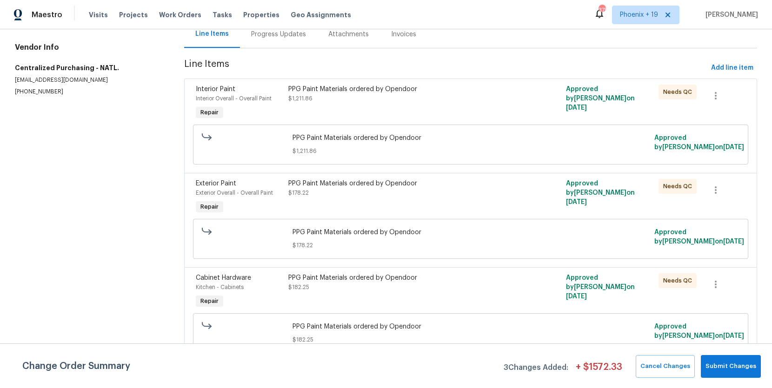
click at [493, 284] on div "PPG Paint Materials ordered by Opendoor $182.25" at bounding box center [401, 283] width 226 height 19
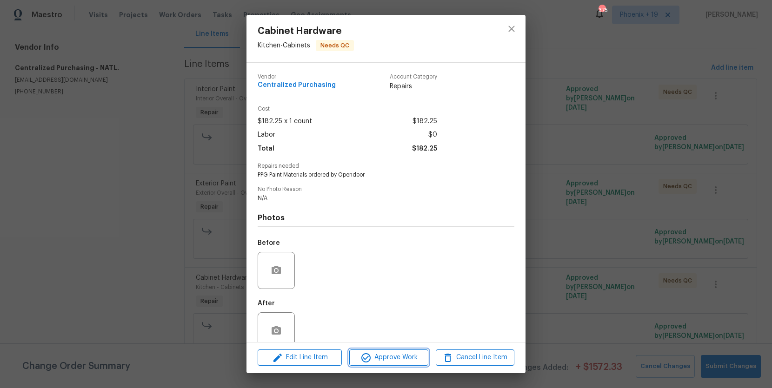
click at [411, 357] on span "Approve Work" at bounding box center [388, 358] width 73 height 12
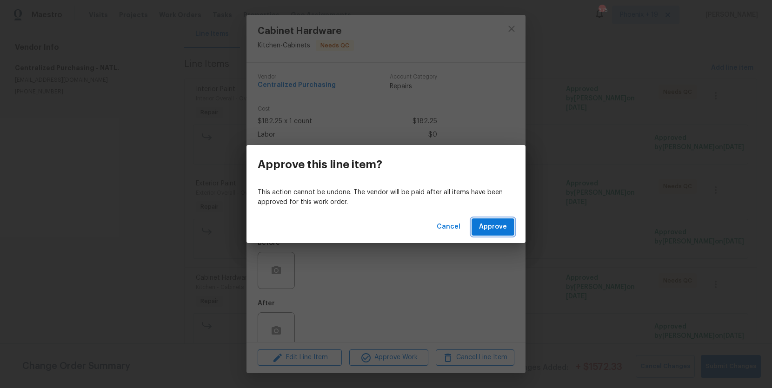
click at [489, 226] on span "Approve" at bounding box center [493, 227] width 28 height 12
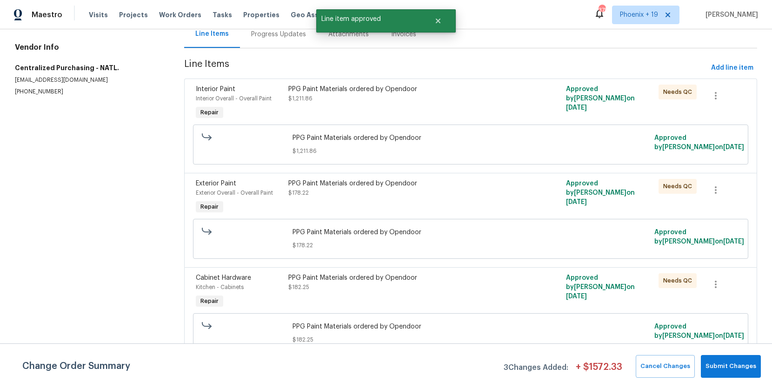
click at [489, 226] on div "PPG Paint Materials ordered by Opendoor $178.22" at bounding box center [471, 239] width 362 height 28
click at [485, 208] on div "PPG Paint Materials ordered by Opendoor $178.22" at bounding box center [402, 197] width 232 height 43
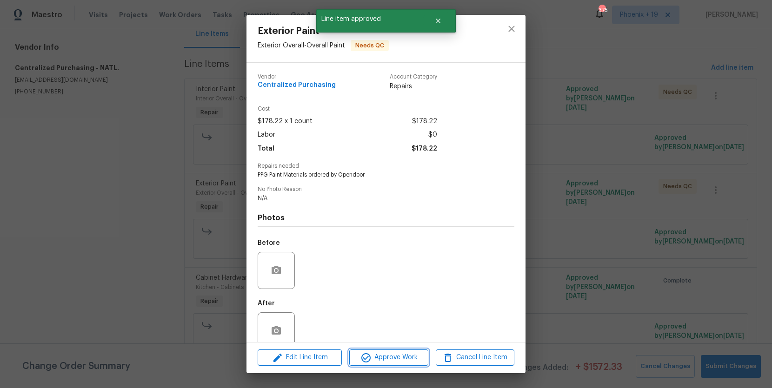
click at [420, 351] on button "Approve Work" at bounding box center [388, 358] width 79 height 16
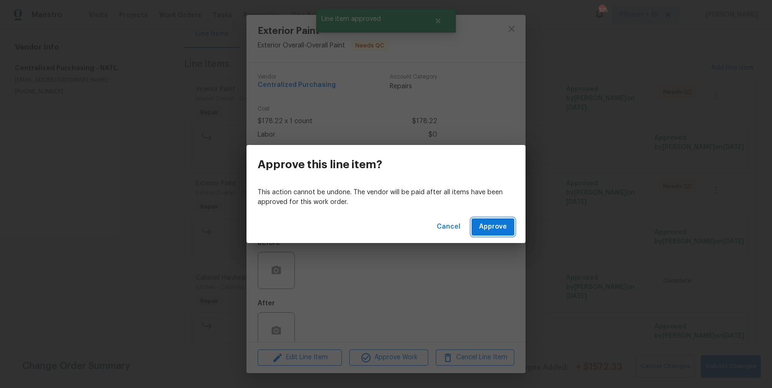
click at [497, 230] on span "Approve" at bounding box center [493, 227] width 28 height 12
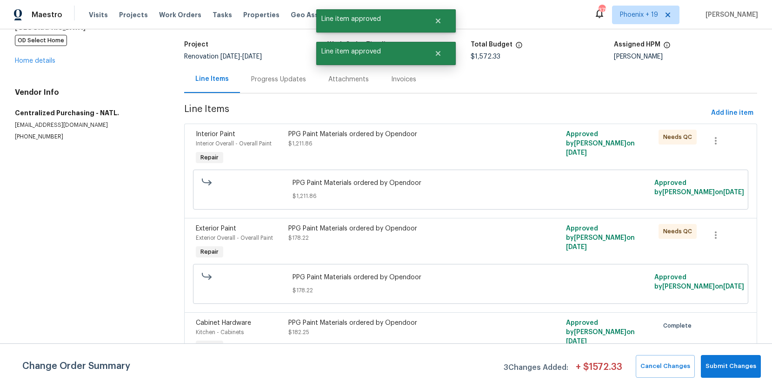
scroll to position [48, 0]
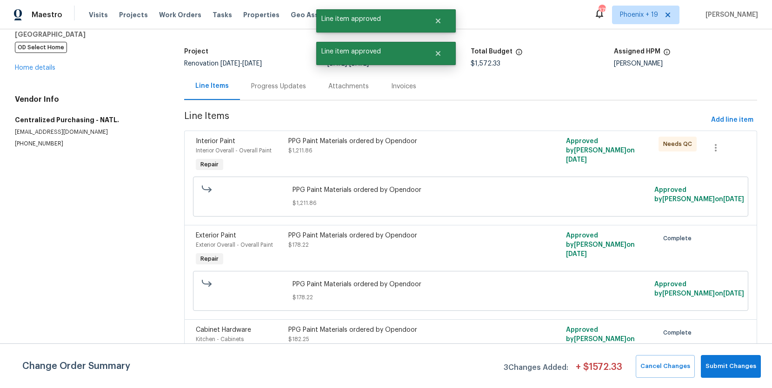
click at [494, 134] on div "PPG Paint Materials ordered by Opendoor $1,211.86" at bounding box center [402, 155] width 232 height 43
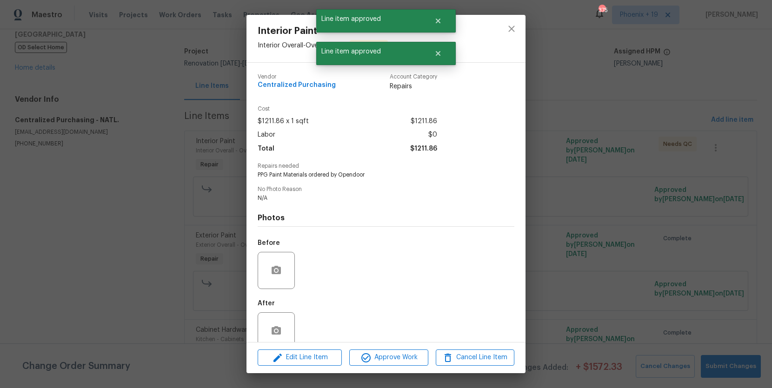
click at [409, 349] on div "Edit Line Item Approve Work Cancel Line Item" at bounding box center [386, 357] width 279 height 31
click at [410, 350] on button "Approve Work" at bounding box center [388, 358] width 79 height 16
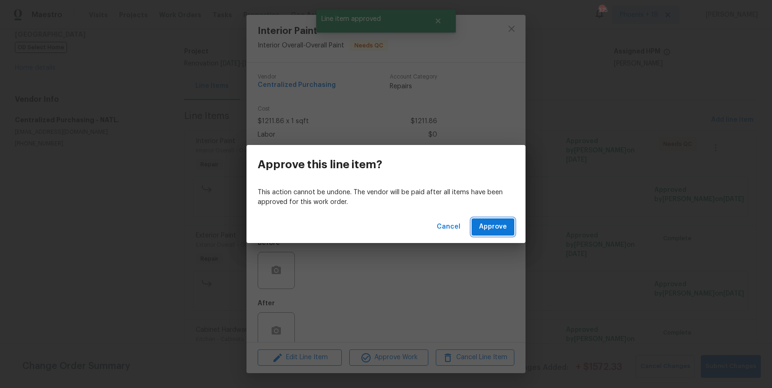
click at [485, 227] on span "Approve" at bounding box center [493, 227] width 28 height 12
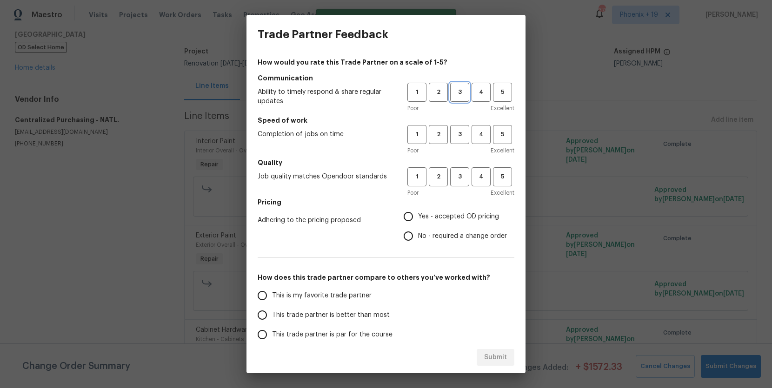
click at [465, 86] on button "3" at bounding box center [459, 92] width 19 height 19
drag, startPoint x: 453, startPoint y: 137, endPoint x: 456, endPoint y: 166, distance: 28.5
click at [454, 139] on span "3" at bounding box center [459, 134] width 17 height 11
click at [455, 177] on span "3" at bounding box center [459, 177] width 17 height 11
click at [447, 221] on span "Yes - accepted OD pricing" at bounding box center [458, 217] width 81 height 10
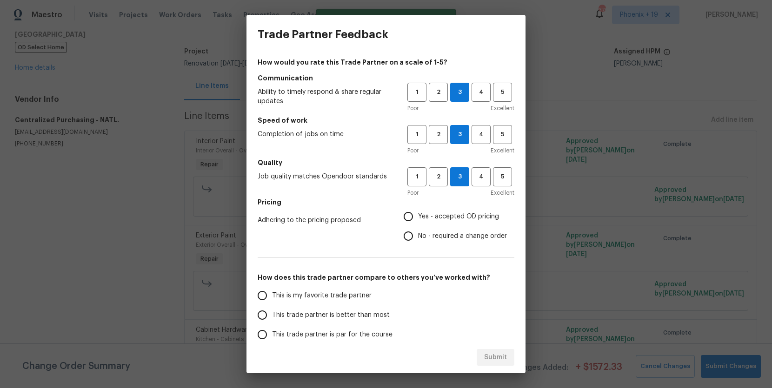
click at [418, 221] on input "Yes - accepted OD pricing" at bounding box center [409, 217] width 20 height 20
radio input "true"
drag, startPoint x: 351, startPoint y: 292, endPoint x: 369, endPoint y: 300, distance: 19.8
click at [351, 292] on span "This is my favorite trade partner" at bounding box center [322, 296] width 100 height 10
click at [272, 292] on input "This is my favorite trade partner" at bounding box center [263, 296] width 20 height 20
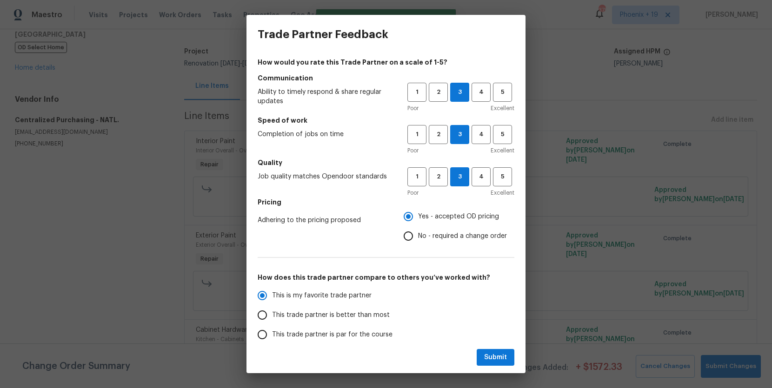
click at [477, 369] on div "Submit" at bounding box center [386, 358] width 279 height 32
click at [483, 362] on button "Submit" at bounding box center [496, 357] width 38 height 17
radio input "true"
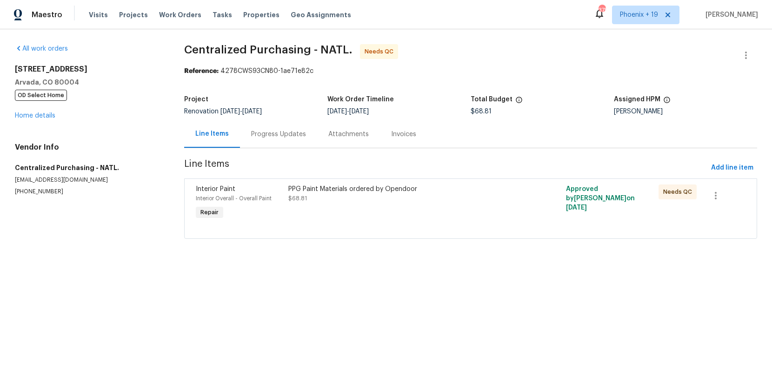
click at [478, 192] on div "PPG Paint Materials ordered by Opendoor" at bounding box center [401, 189] width 226 height 9
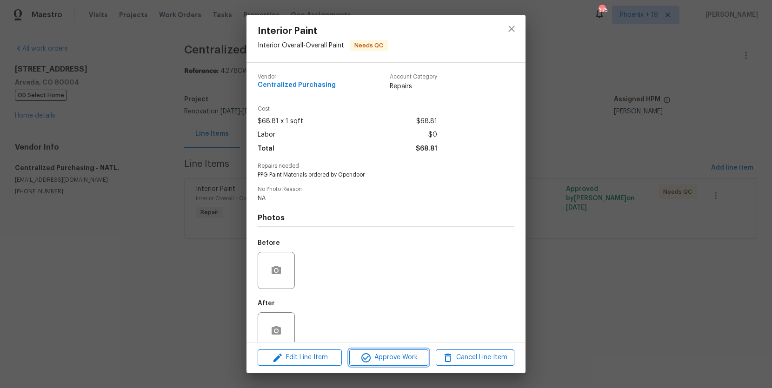
click at [417, 353] on span "Approve Work" at bounding box center [388, 358] width 73 height 12
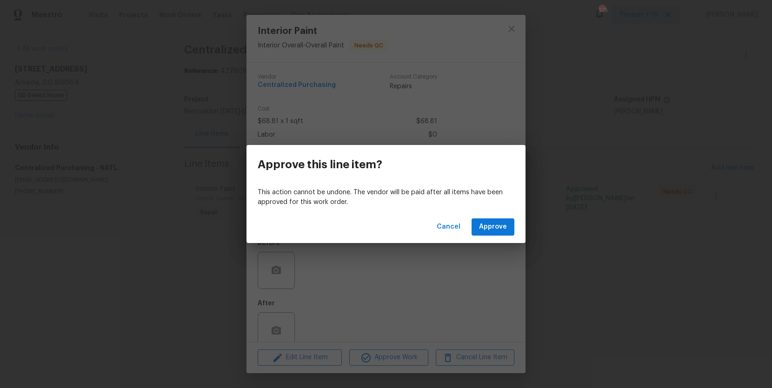
click at [477, 238] on div "Cancel Approve" at bounding box center [386, 227] width 279 height 32
click at [479, 230] on button "Approve" at bounding box center [493, 227] width 43 height 17
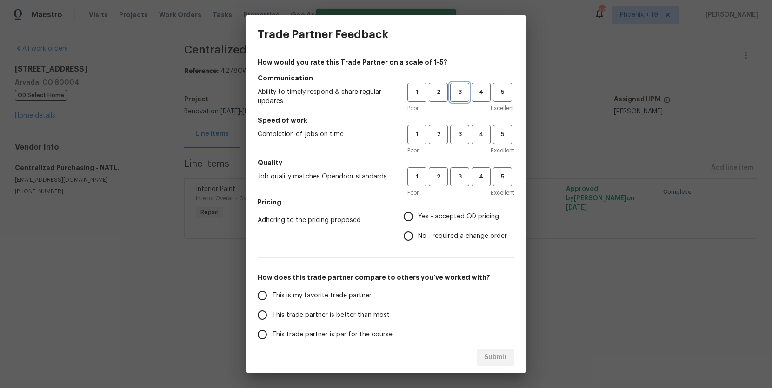
click at [460, 97] on span "3" at bounding box center [459, 92] width 17 height 11
click at [462, 134] on span "3" at bounding box center [459, 134] width 17 height 11
click at [464, 169] on button "3" at bounding box center [459, 176] width 19 height 19
click at [452, 216] on span "Yes - accepted OD pricing" at bounding box center [458, 217] width 81 height 10
click at [418, 216] on input "Yes - accepted OD pricing" at bounding box center [409, 217] width 20 height 20
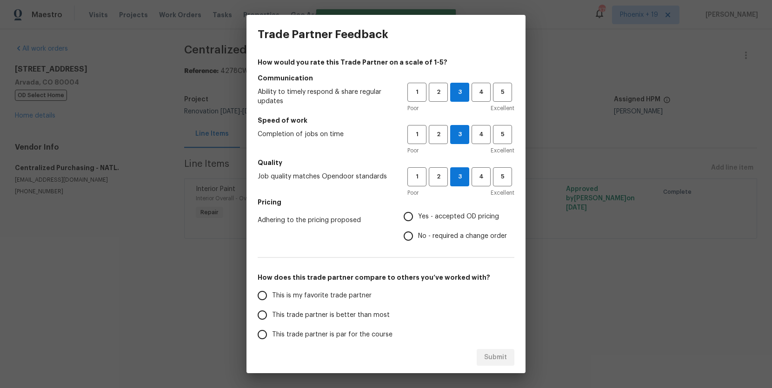
radio input "true"
drag, startPoint x: 344, startPoint y: 296, endPoint x: 370, endPoint y: 313, distance: 30.7
click at [344, 297] on span "This is my favorite trade partner" at bounding box center [322, 296] width 100 height 10
click at [272, 297] on input "This is my favorite trade partner" at bounding box center [263, 296] width 20 height 20
click at [493, 354] on span "Submit" at bounding box center [495, 358] width 23 height 12
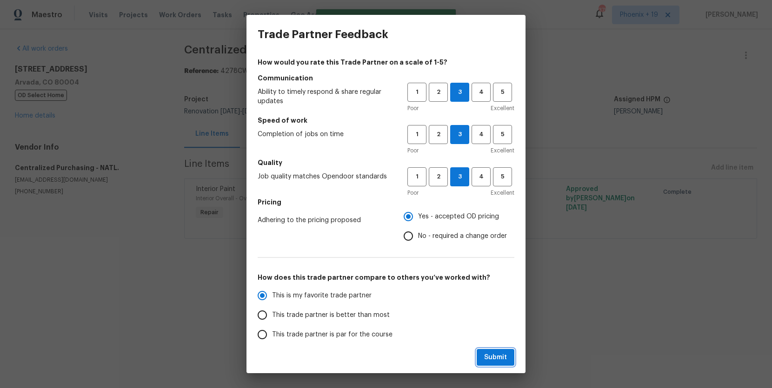
radio input "true"
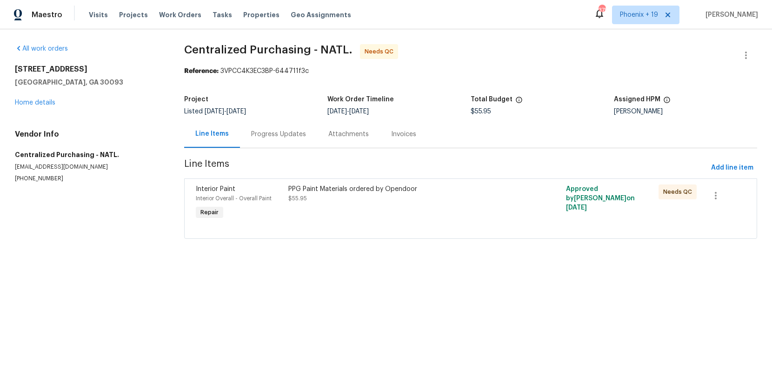
drag, startPoint x: 452, startPoint y: 222, endPoint x: 433, endPoint y: 313, distance: 93.1
click at [452, 222] on div at bounding box center [471, 227] width 550 height 11
click at [447, 221] on div "PPG Paint Materials ordered by Opendoor $55.95" at bounding box center [402, 203] width 232 height 43
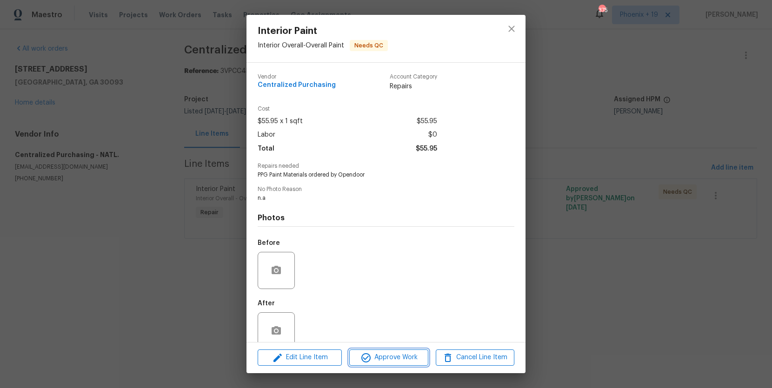
click at [400, 356] on span "Approve Work" at bounding box center [388, 358] width 73 height 12
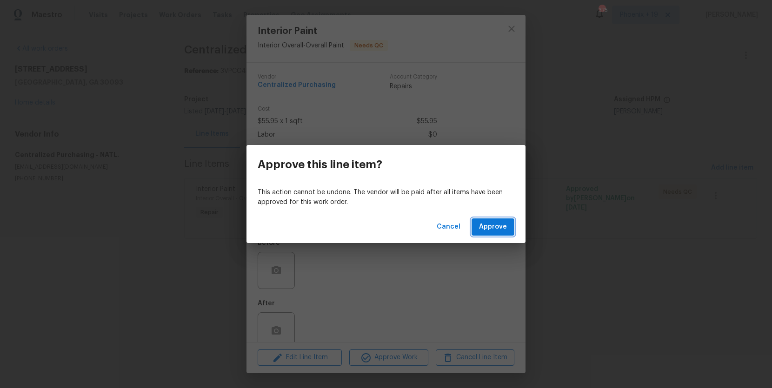
click at [482, 235] on button "Approve" at bounding box center [493, 227] width 43 height 17
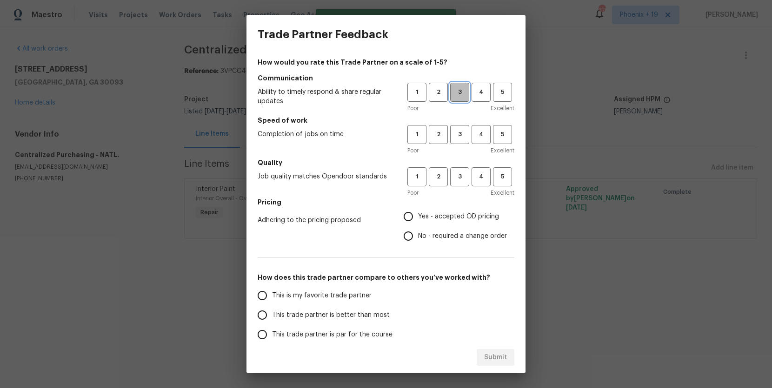
click at [453, 98] on button "3" at bounding box center [459, 92] width 19 height 19
click at [451, 137] on span "3" at bounding box center [459, 134] width 17 height 11
drag, startPoint x: 454, startPoint y: 181, endPoint x: 454, endPoint y: 188, distance: 7.5
click at [454, 181] on span "3" at bounding box center [459, 177] width 17 height 11
click at [444, 209] on label "Yes - accepted OD pricing" at bounding box center [453, 217] width 108 height 20
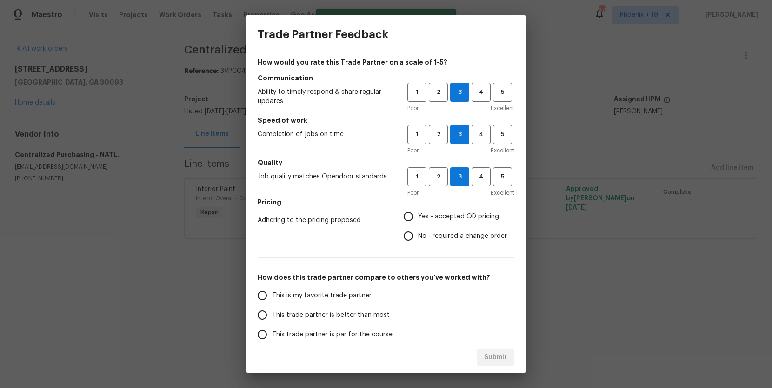
click at [418, 209] on input "Yes - accepted OD pricing" at bounding box center [409, 217] width 20 height 20
radio input "true"
click at [339, 292] on span "This is my favorite trade partner" at bounding box center [322, 296] width 100 height 10
click at [272, 292] on input "This is my favorite trade partner" at bounding box center [263, 296] width 20 height 20
click at [489, 359] on span "Submit" at bounding box center [495, 358] width 23 height 12
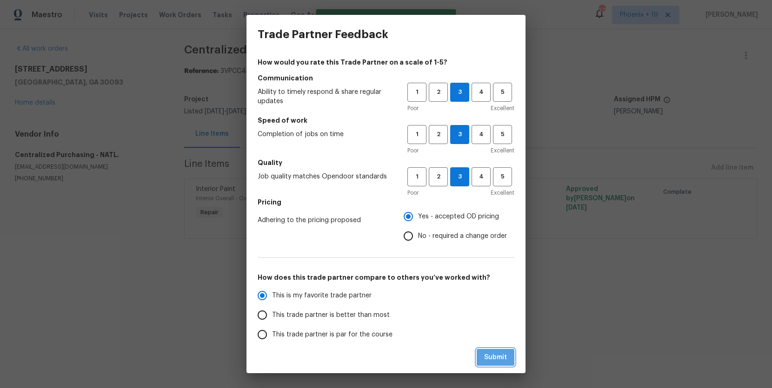
radio input "true"
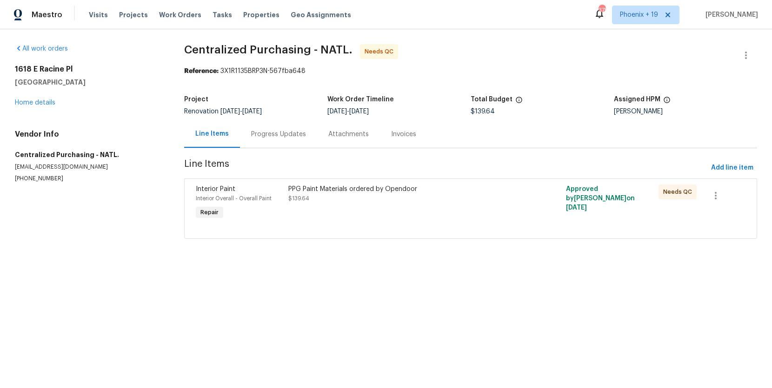
click at [458, 226] on div at bounding box center [471, 227] width 550 height 11
click at [437, 203] on div "PPG Paint Materials ordered by Opendoor $139.64" at bounding box center [401, 194] width 226 height 19
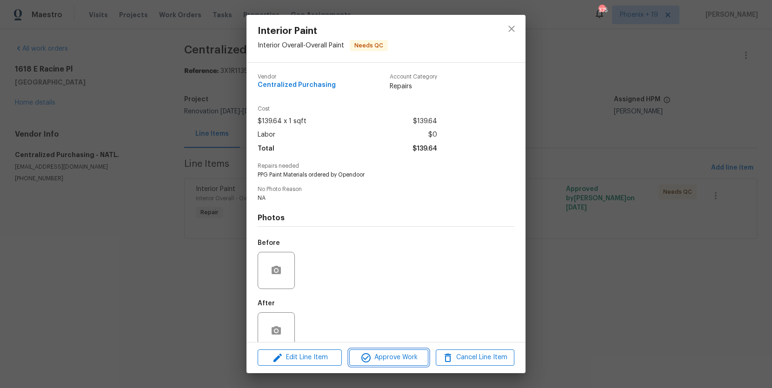
click at [417, 355] on span "Approve Work" at bounding box center [388, 358] width 73 height 12
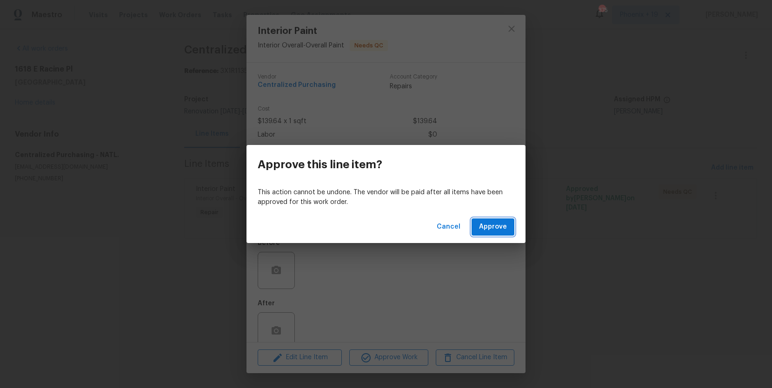
click at [484, 230] on span "Approve" at bounding box center [493, 227] width 28 height 12
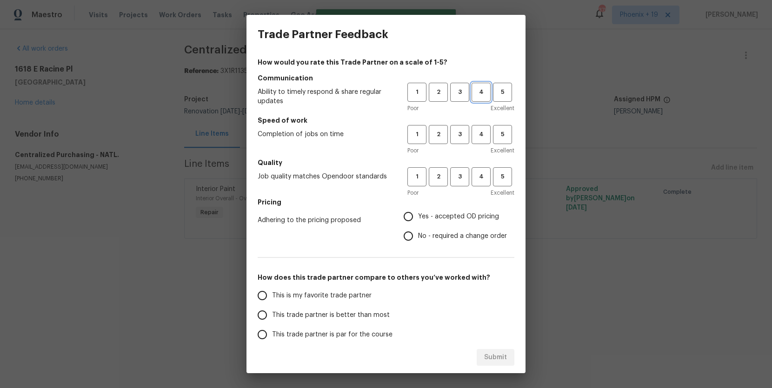
click at [471, 94] on div "1 2 3 4 5" at bounding box center [461, 92] width 107 height 19
click at [465, 97] on span "3" at bounding box center [459, 92] width 17 height 11
click at [464, 127] on button "3" at bounding box center [459, 134] width 19 height 19
click at [462, 162] on h5 "Quality" at bounding box center [386, 162] width 257 height 9
click at [464, 196] on div "Poor Excellent" at bounding box center [461, 192] width 107 height 9
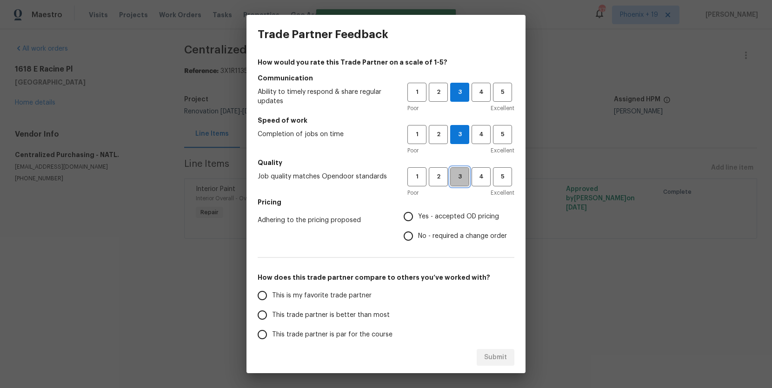
drag, startPoint x: 461, startPoint y: 180, endPoint x: 453, endPoint y: 200, distance: 22.1
click at [461, 180] on span "3" at bounding box center [459, 177] width 17 height 11
click at [445, 218] on span "Yes - accepted OD pricing" at bounding box center [458, 217] width 81 height 10
click at [418, 218] on input "Yes - accepted OD pricing" at bounding box center [409, 217] width 20 height 20
radio input "true"
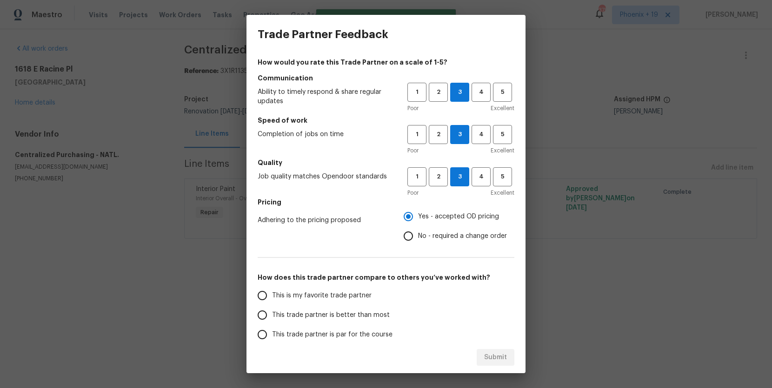
click at [356, 287] on label "This is my favorite trade partner" at bounding box center [326, 296] width 147 height 20
click at [272, 287] on input "This is my favorite trade partner" at bounding box center [263, 296] width 20 height 20
click at [494, 350] on button "Submit" at bounding box center [496, 357] width 38 height 17
radio input "true"
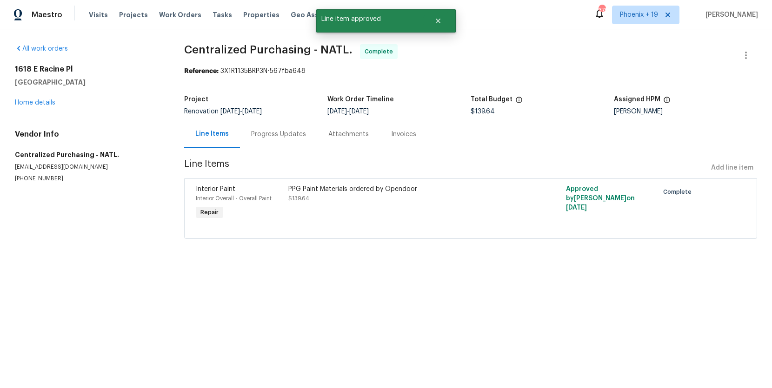
radio input "false"
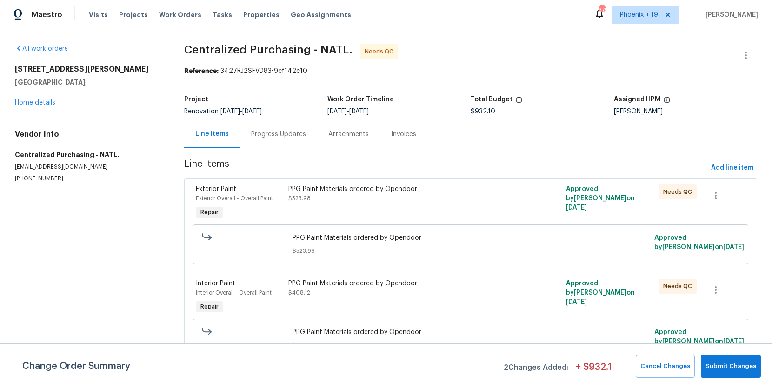
scroll to position [6, 0]
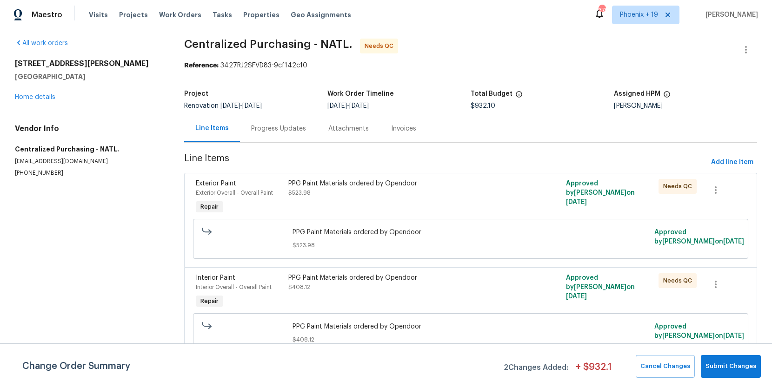
click at [463, 282] on div "PPG Paint Materials ordered by Opendoor $408.12" at bounding box center [401, 283] width 226 height 19
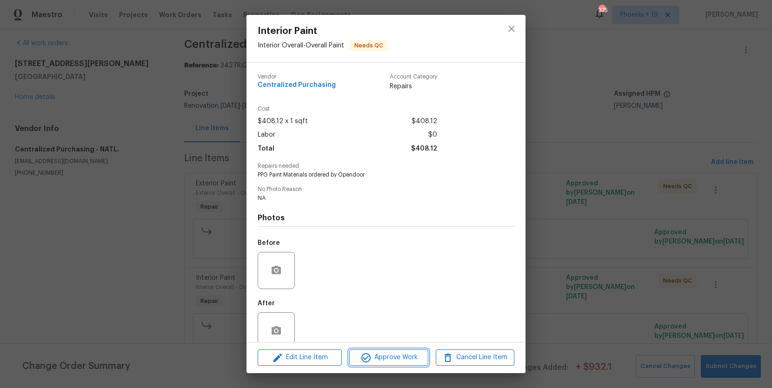
click at [381, 354] on span "Approve Work" at bounding box center [388, 358] width 73 height 12
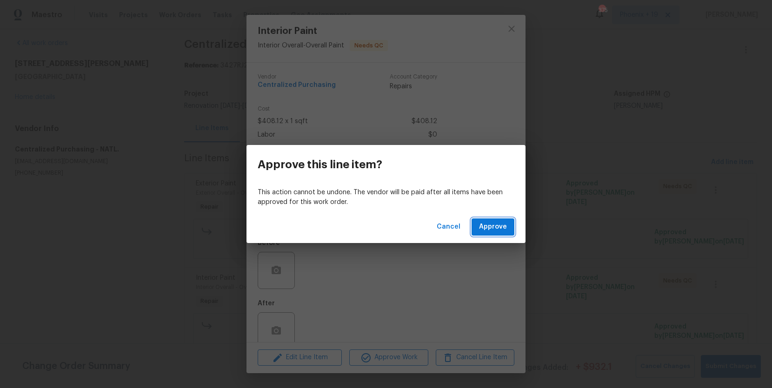
click at [501, 223] on span "Approve" at bounding box center [493, 227] width 28 height 12
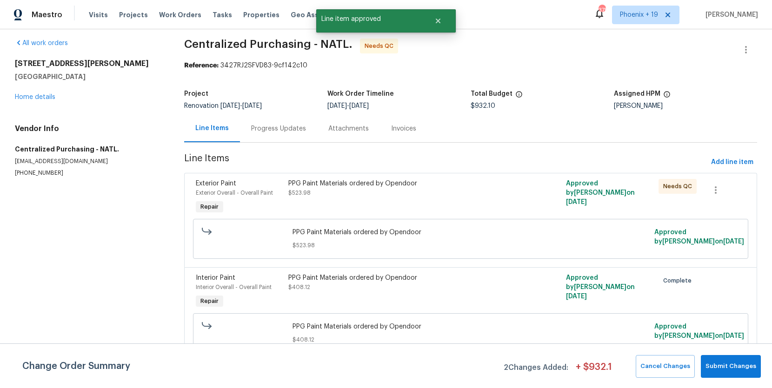
click at [497, 185] on div "PPG Paint Materials ordered by Opendoor" at bounding box center [401, 183] width 226 height 9
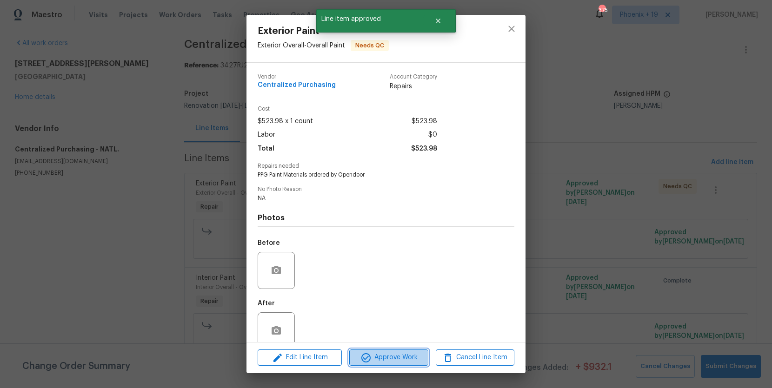
click at [409, 351] on button "Approve Work" at bounding box center [388, 358] width 79 height 16
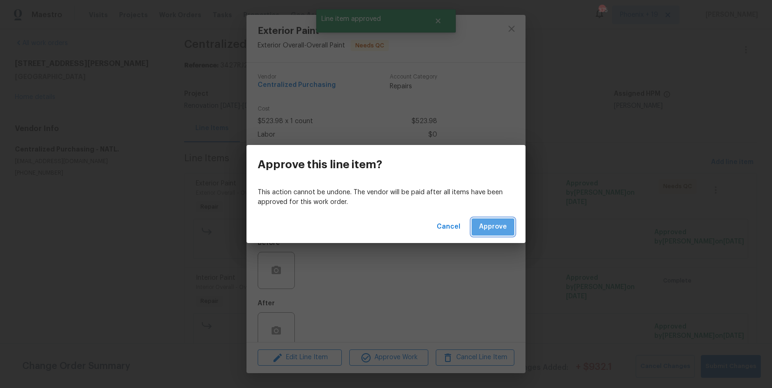
click at [498, 225] on span "Approve" at bounding box center [493, 227] width 28 height 12
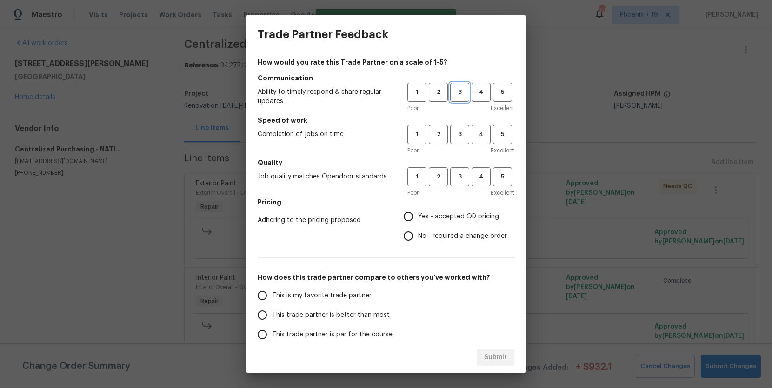
click at [461, 97] on span "3" at bounding box center [459, 92] width 17 height 11
click at [458, 148] on div "Poor Excellent" at bounding box center [461, 150] width 107 height 9
drag, startPoint x: 457, startPoint y: 138, endPoint x: 458, endPoint y: 143, distance: 5.2
click at [458, 140] on button "3" at bounding box center [459, 134] width 19 height 19
click at [460, 164] on h5 "Quality" at bounding box center [386, 162] width 257 height 9
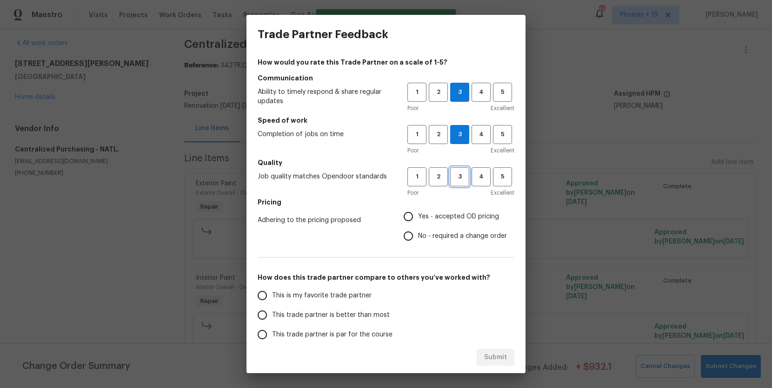
click at [461, 173] on span "3" at bounding box center [459, 177] width 17 height 11
click at [441, 221] on span "Yes - accepted OD pricing" at bounding box center [458, 217] width 81 height 10
click at [418, 221] on input "Yes - accepted OD pricing" at bounding box center [409, 217] width 20 height 20
radio input "true"
click at [315, 290] on label "This is my favorite trade partner" at bounding box center [326, 296] width 147 height 20
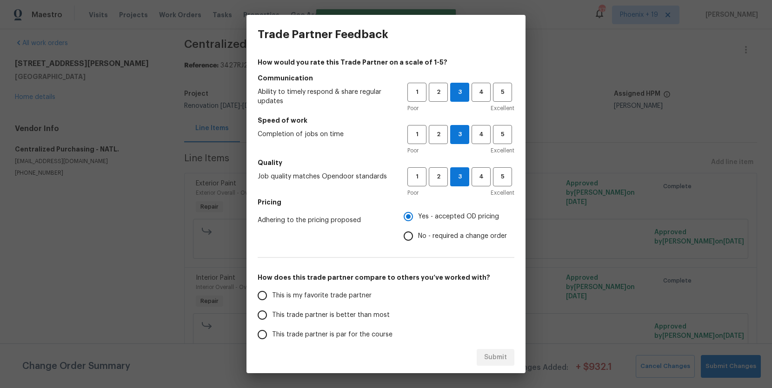
click at [272, 290] on input "This is my favorite trade partner" at bounding box center [263, 296] width 20 height 20
click at [483, 356] on button "Submit" at bounding box center [496, 357] width 38 height 17
radio input "true"
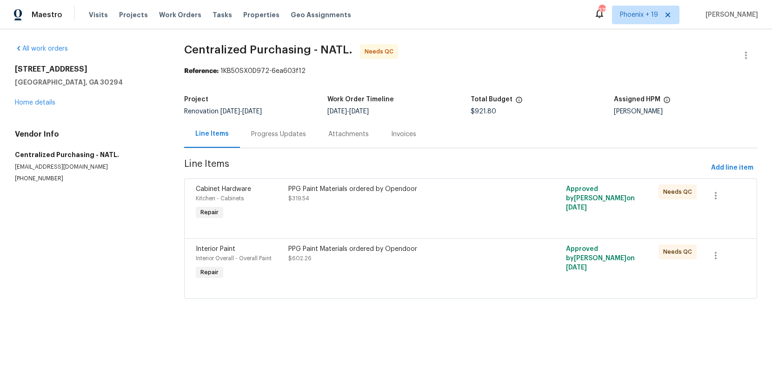
click at [445, 258] on div "PPG Paint Materials ordered by Opendoor $602.26" at bounding box center [401, 254] width 226 height 19
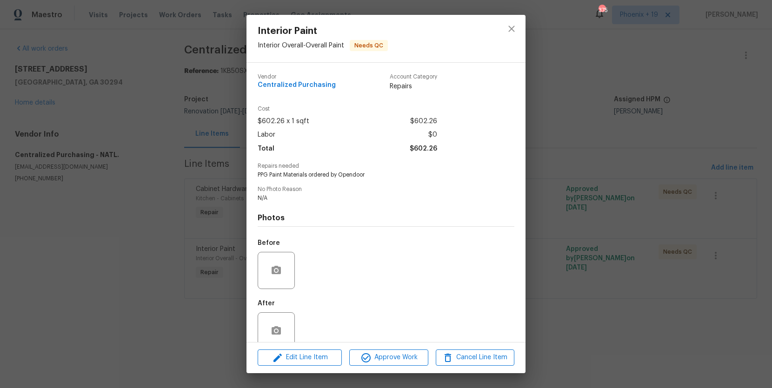
click at [396, 367] on div "Edit Line Item Approve Work Cancel Line Item" at bounding box center [386, 357] width 279 height 31
click at [396, 365] on button "Approve Work" at bounding box center [388, 358] width 79 height 16
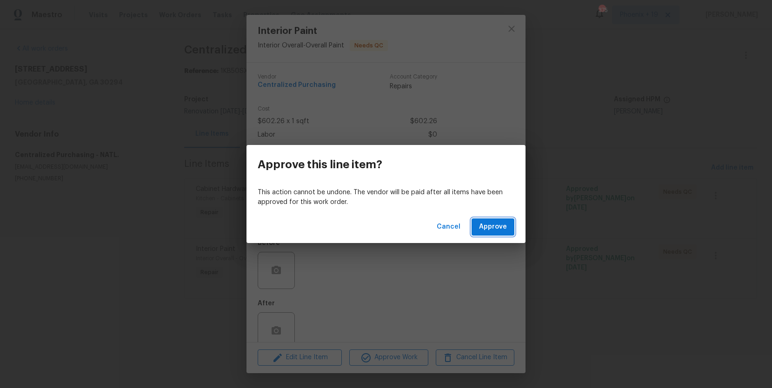
click at [502, 229] on span "Approve" at bounding box center [493, 227] width 28 height 12
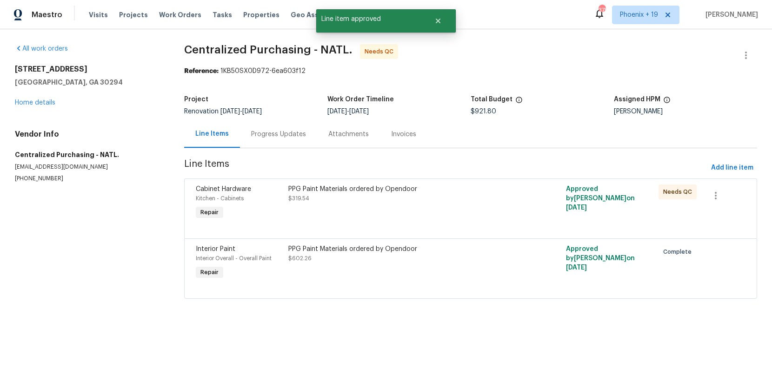
click at [453, 208] on div "PPG Paint Materials ordered by Opendoor $319.54" at bounding box center [402, 203] width 232 height 43
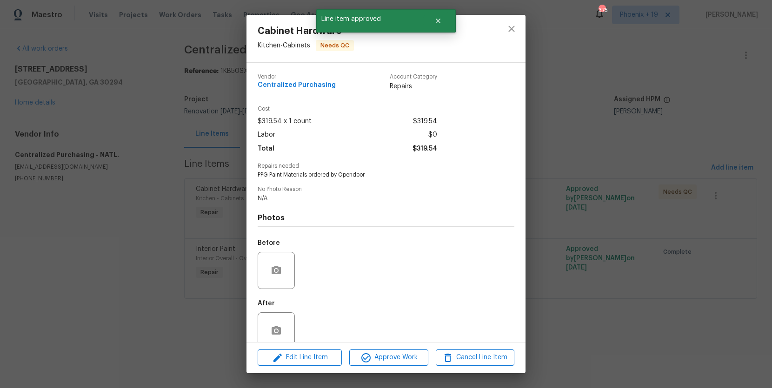
drag, startPoint x: 413, startPoint y: 367, endPoint x: 412, endPoint y: 359, distance: 7.9
click at [412, 366] on div "Edit Line Item Approve Work Cancel Line Item" at bounding box center [386, 357] width 279 height 31
click at [412, 358] on span "Approve Work" at bounding box center [388, 358] width 73 height 12
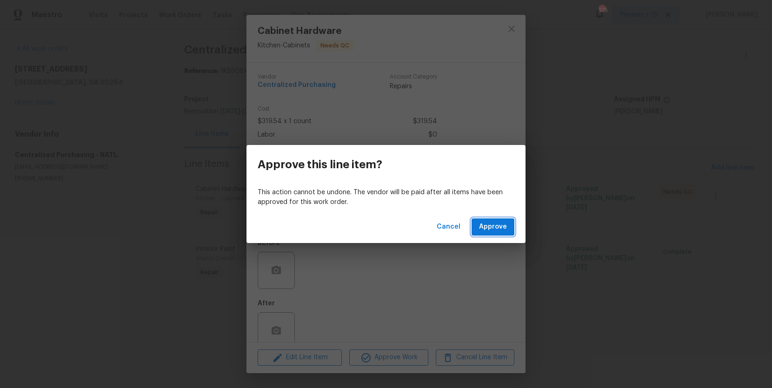
click at [493, 232] on span "Approve" at bounding box center [493, 227] width 28 height 12
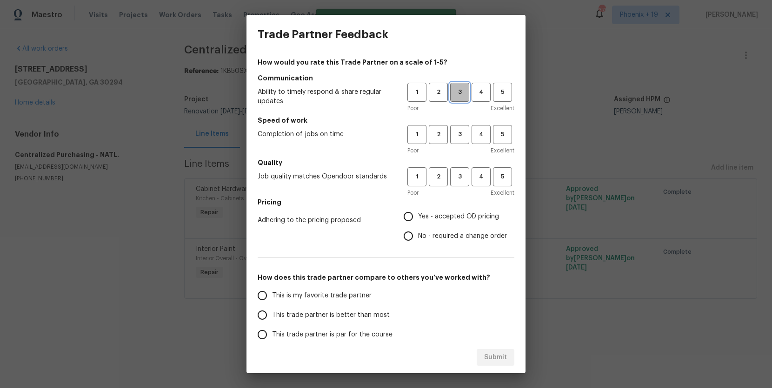
drag, startPoint x: 452, startPoint y: 88, endPoint x: 464, endPoint y: 103, distance: 19.5
click at [454, 89] on span "3" at bounding box center [459, 92] width 17 height 11
click at [464, 144] on div "1 2 3 4 5 Poor Excellent" at bounding box center [461, 140] width 107 height 30
drag, startPoint x: 461, startPoint y: 121, endPoint x: 461, endPoint y: 144, distance: 22.8
click at [461, 121] on h5 "Speed of work" at bounding box center [386, 120] width 257 height 9
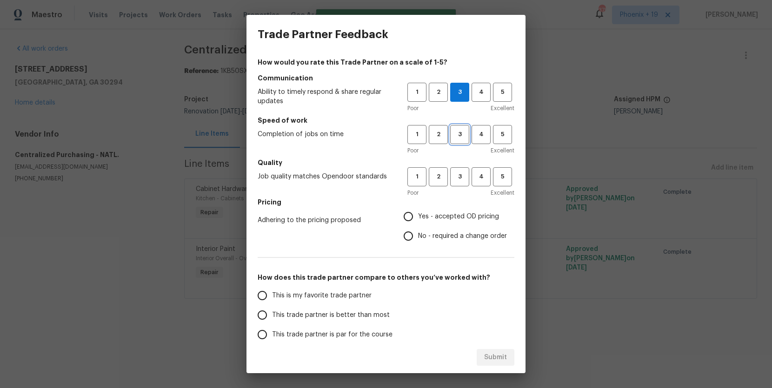
drag, startPoint x: 459, startPoint y: 137, endPoint x: 463, endPoint y: 168, distance: 31.9
click at [459, 138] on span "3" at bounding box center [459, 134] width 17 height 11
click at [464, 188] on div "Poor Excellent" at bounding box center [461, 192] width 107 height 9
click at [456, 181] on span "3" at bounding box center [459, 177] width 17 height 11
click at [442, 219] on span "Yes - accepted OD pricing" at bounding box center [458, 217] width 81 height 10
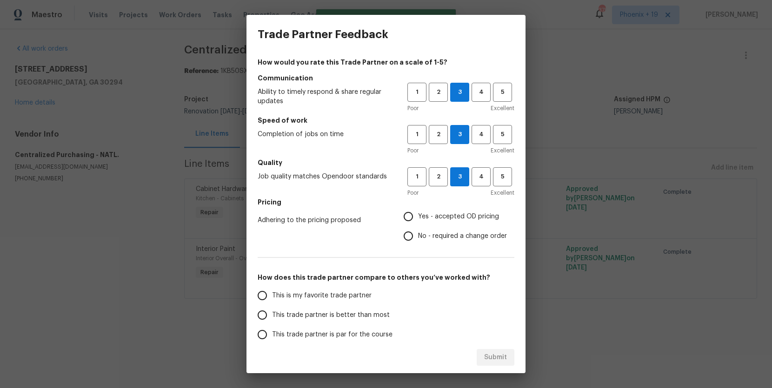
click at [418, 219] on input "Yes - accepted OD pricing" at bounding box center [409, 217] width 20 height 20
radio input "true"
click at [352, 287] on label "This is my favorite trade partner" at bounding box center [326, 296] width 147 height 20
click at [272, 287] on input "This is my favorite trade partner" at bounding box center [263, 296] width 20 height 20
click at [506, 360] on span "Submit" at bounding box center [495, 358] width 23 height 12
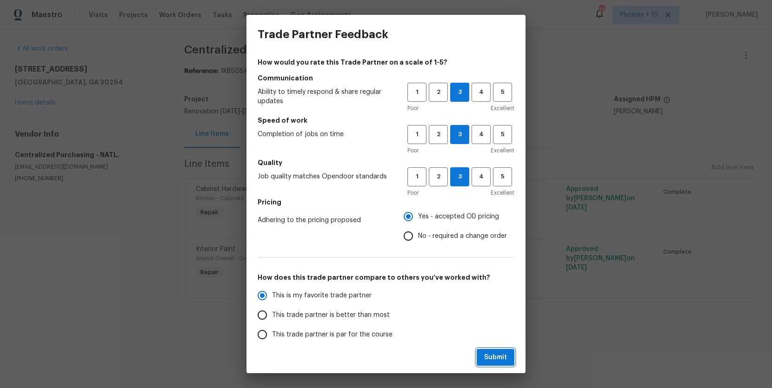
radio input "true"
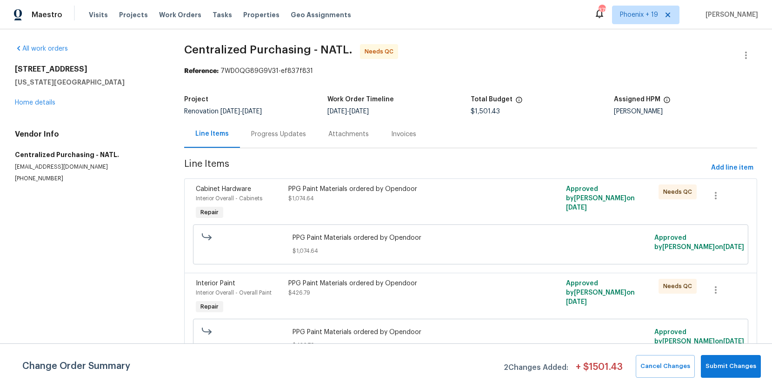
scroll to position [6, 0]
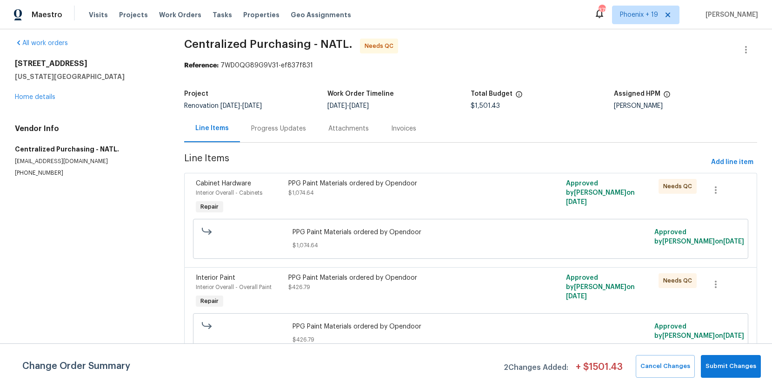
click at [478, 297] on div "PPG Paint Materials ordered by Opendoor $426.79" at bounding box center [402, 292] width 232 height 43
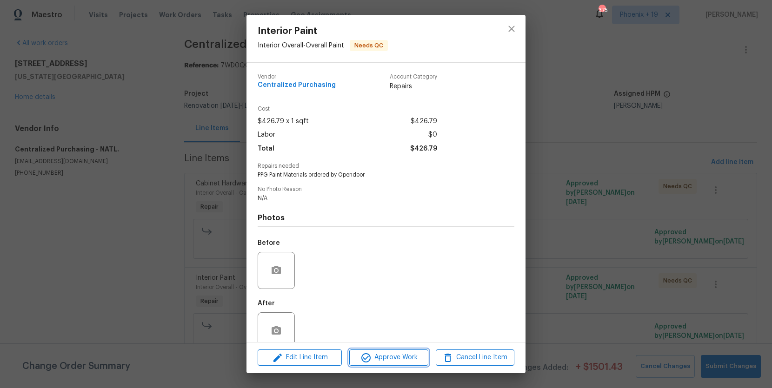
click at [404, 361] on span "Approve Work" at bounding box center [388, 358] width 73 height 12
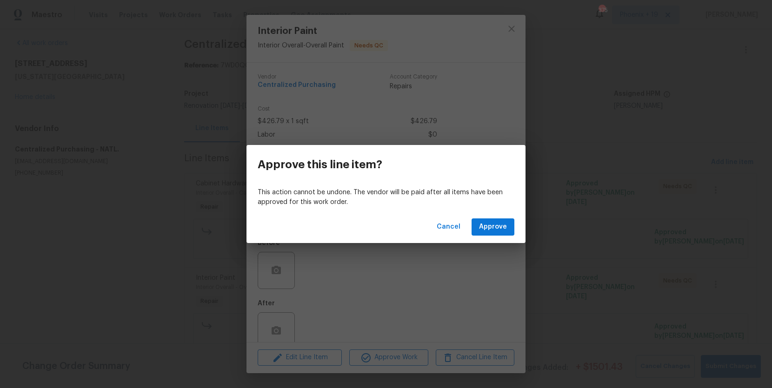
click at [489, 217] on div "Cancel Approve" at bounding box center [386, 227] width 279 height 32
click at [489, 221] on button "Approve" at bounding box center [493, 227] width 43 height 17
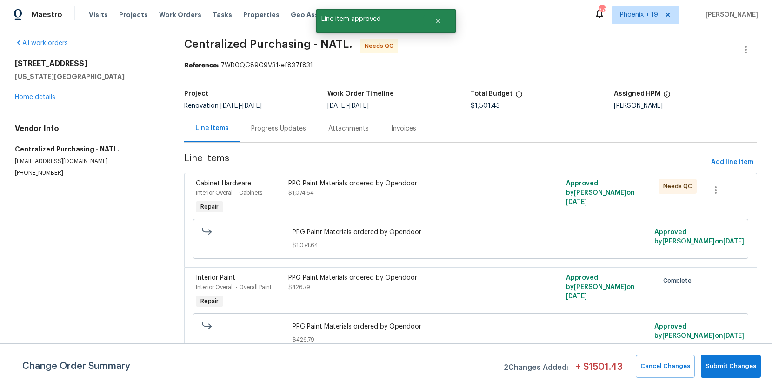
click at [487, 195] on div "PPG Paint Materials ordered by Opendoor $1,074.64" at bounding box center [401, 188] width 226 height 19
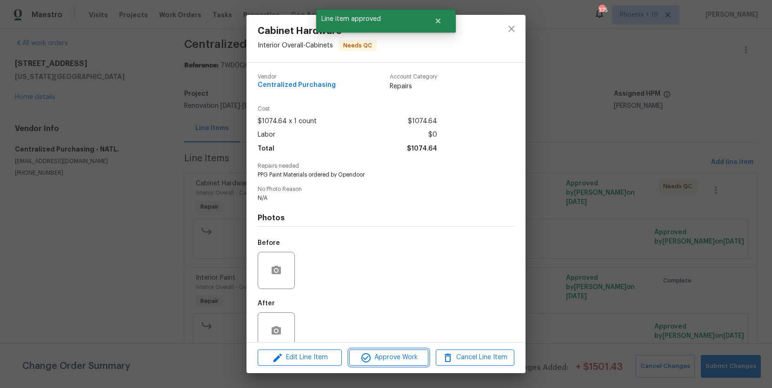
click at [412, 362] on span "Approve Work" at bounding box center [388, 358] width 73 height 12
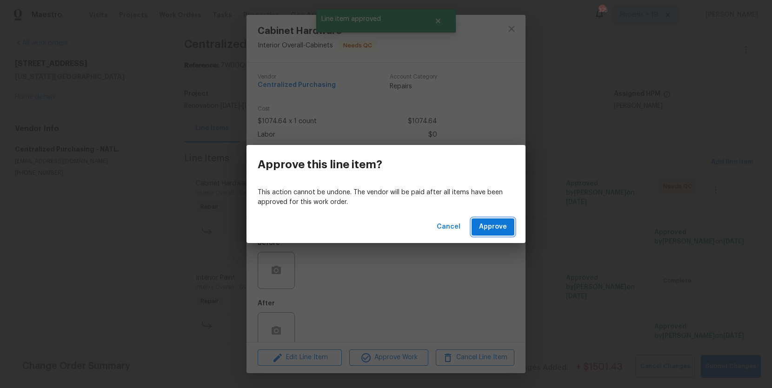
click at [494, 233] on span "Approve" at bounding box center [493, 227] width 28 height 12
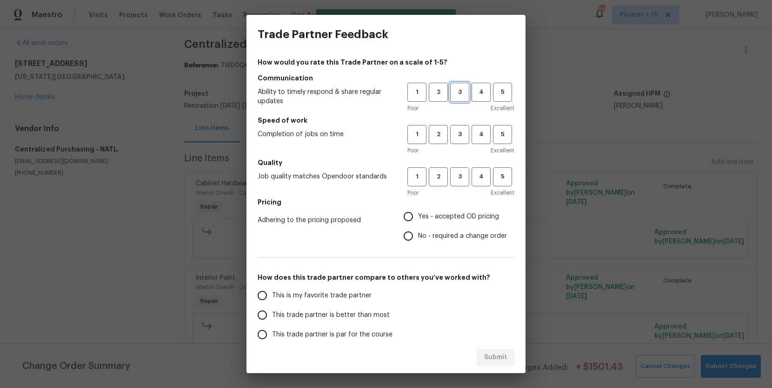
drag, startPoint x: 463, startPoint y: 98, endPoint x: 462, endPoint y: 103, distance: 4.7
click at [463, 98] on button "3" at bounding box center [459, 92] width 19 height 19
drag, startPoint x: 460, startPoint y: 134, endPoint x: 462, endPoint y: 161, distance: 26.7
click at [460, 135] on span "3" at bounding box center [459, 134] width 17 height 11
click at [462, 164] on h5 "Quality" at bounding box center [386, 162] width 257 height 9
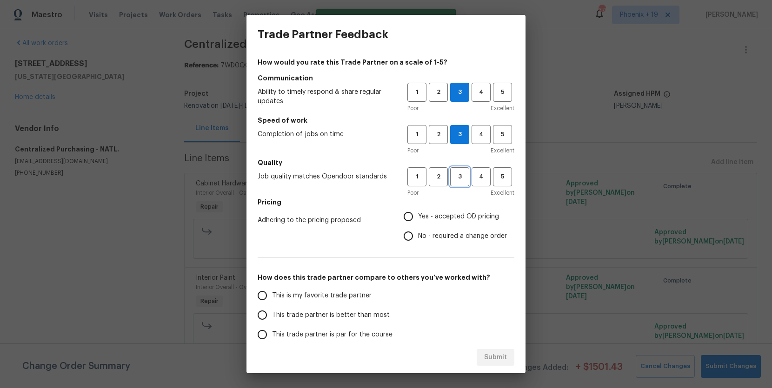
click at [466, 172] on span "3" at bounding box center [459, 177] width 17 height 11
click at [449, 216] on span "Yes - accepted OD pricing" at bounding box center [458, 217] width 81 height 10
click at [418, 216] on input "Yes - accepted OD pricing" at bounding box center [409, 217] width 20 height 20
radio input "true"
drag, startPoint x: 322, startPoint y: 286, endPoint x: 397, endPoint y: 325, distance: 83.9
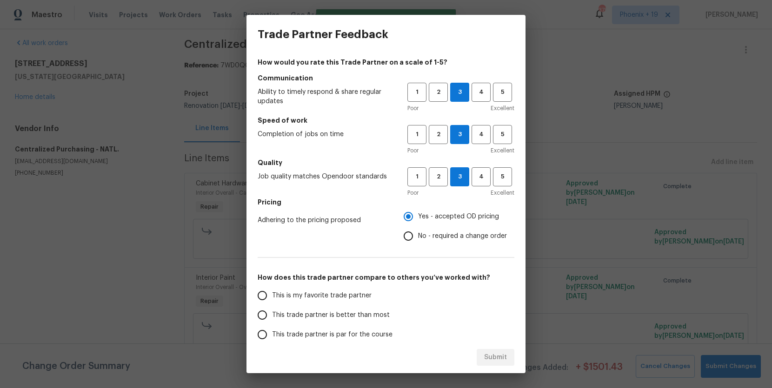
click at [322, 286] on label "This is my favorite trade partner" at bounding box center [326, 296] width 147 height 20
click at [272, 286] on input "This is my favorite trade partner" at bounding box center [263, 296] width 20 height 20
click at [483, 348] on div "Submit" at bounding box center [386, 358] width 279 height 32
drag, startPoint x: 486, startPoint y: 350, endPoint x: 675, endPoint y: 211, distance: 235.2
click at [490, 350] on button "Submit" at bounding box center [496, 357] width 38 height 17
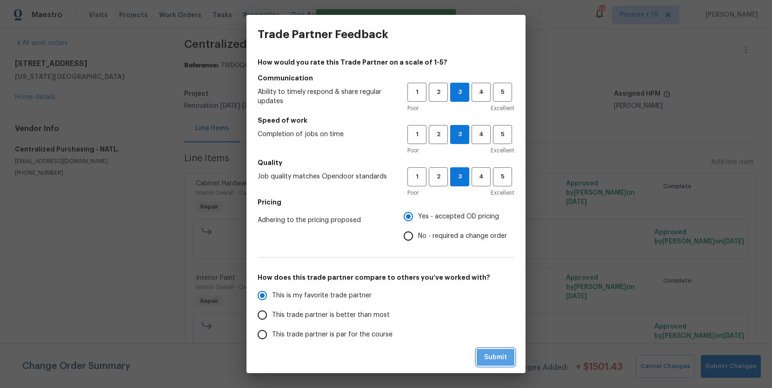
radio input "true"
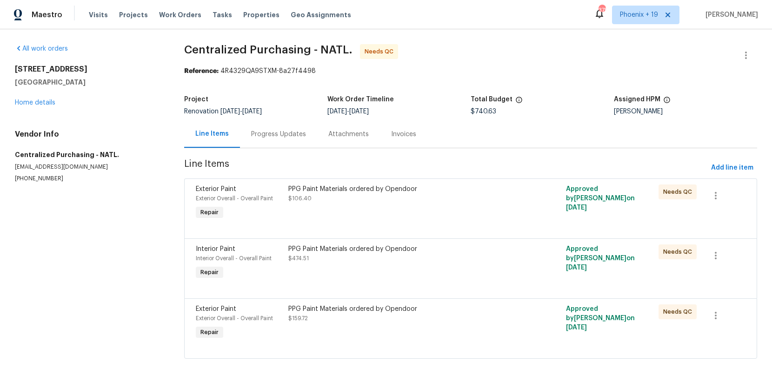
click at [462, 330] on div "PPG Paint Materials ordered by Opendoor $159.72" at bounding box center [402, 323] width 232 height 43
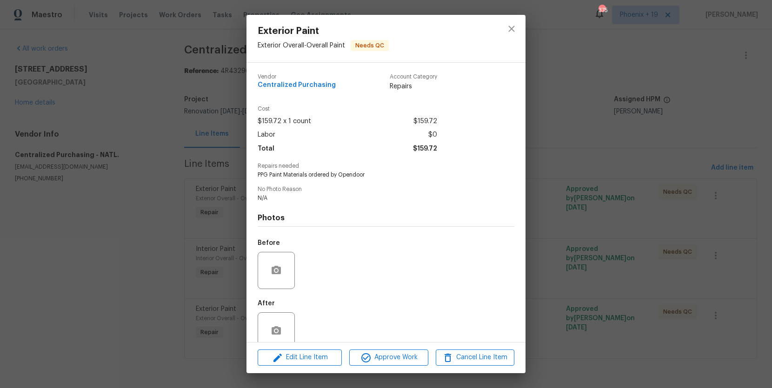
click at [388, 367] on div "Edit Line Item Approve Work Cancel Line Item" at bounding box center [386, 357] width 279 height 31
click at [388, 364] on button "Approve Work" at bounding box center [388, 358] width 79 height 16
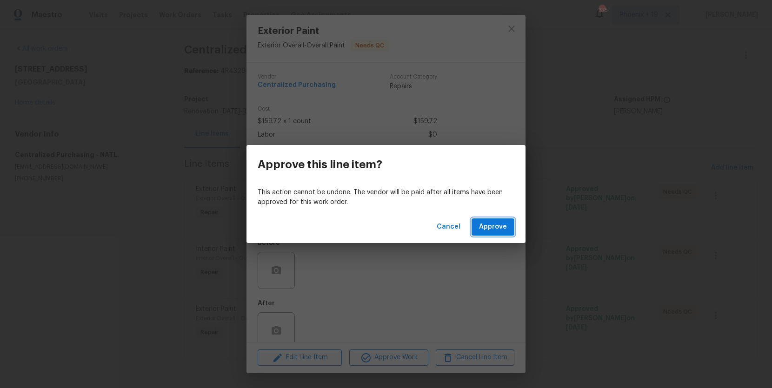
click at [506, 219] on button "Approve" at bounding box center [493, 227] width 43 height 17
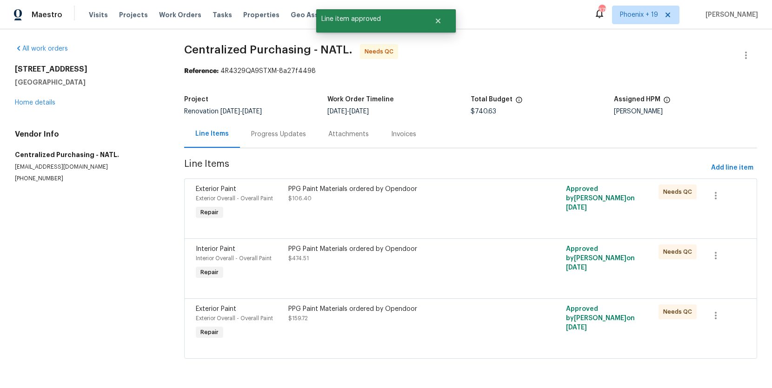
click at [489, 265] on div "PPG Paint Materials ordered by Opendoor $474.51" at bounding box center [402, 263] width 232 height 43
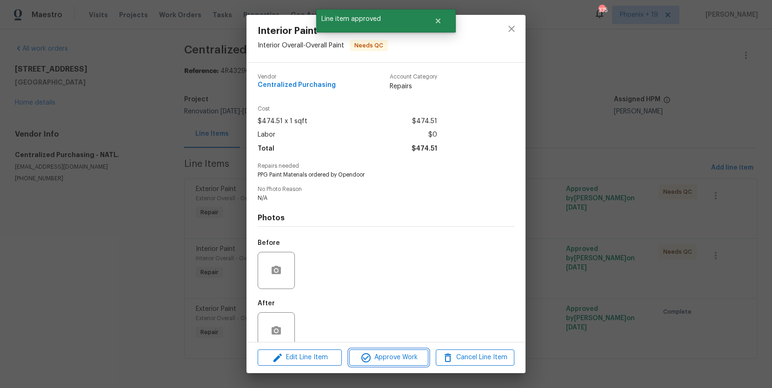
click at [414, 352] on span "Approve Work" at bounding box center [388, 358] width 73 height 12
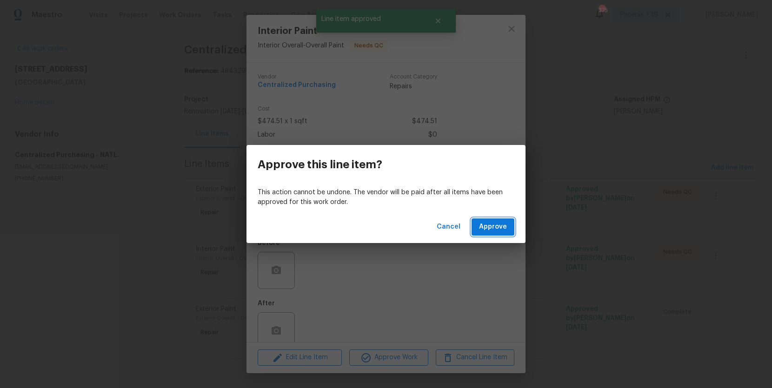
click at [482, 231] on span "Approve" at bounding box center [493, 227] width 28 height 12
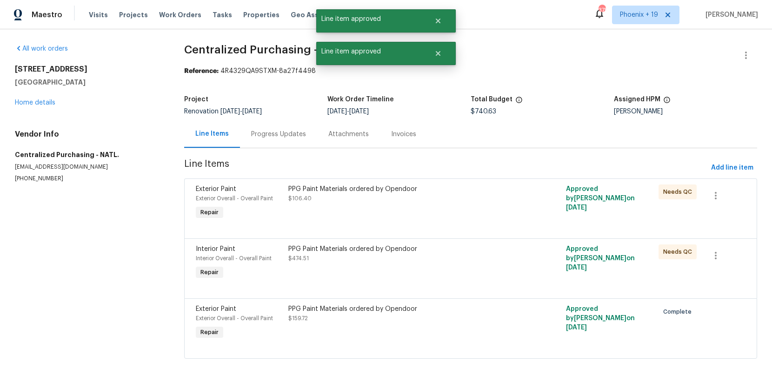
click at [486, 208] on div "PPG Paint Materials ordered by Opendoor $106.40" at bounding box center [402, 203] width 232 height 43
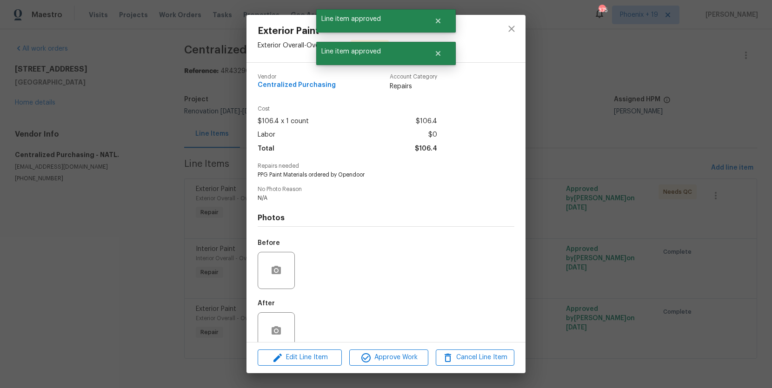
drag, startPoint x: 412, startPoint y: 349, endPoint x: 442, endPoint y: 305, distance: 53.9
click at [412, 348] on div "Edit Line Item Approve Work Cancel Line Item" at bounding box center [386, 357] width 279 height 31
click at [414, 355] on span "Approve Work" at bounding box center [388, 358] width 73 height 12
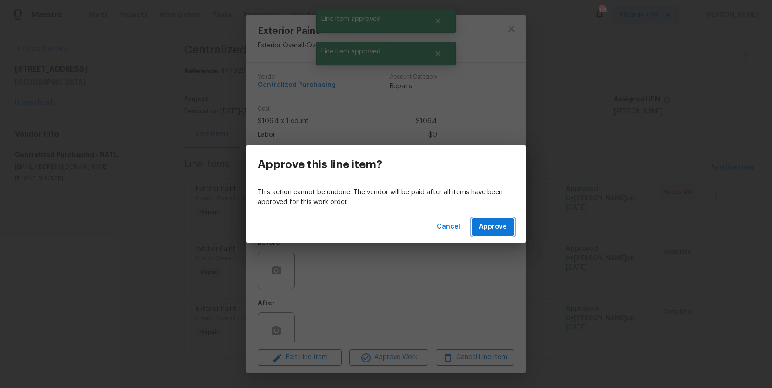
click at [497, 229] on span "Approve" at bounding box center [493, 227] width 28 height 12
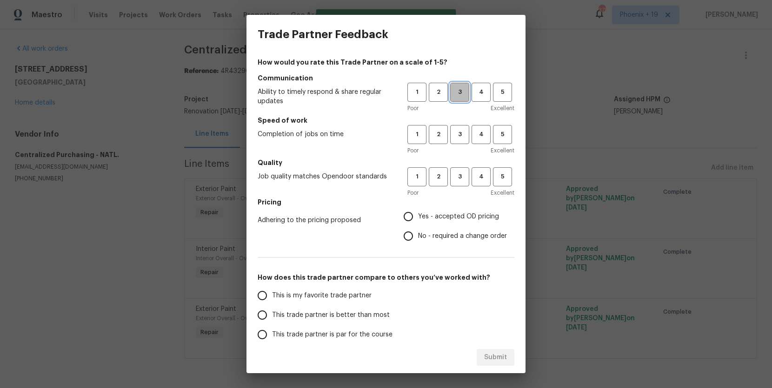
click at [462, 100] on button "3" at bounding box center [459, 92] width 19 height 19
click at [460, 131] on span "3" at bounding box center [459, 134] width 17 height 11
click at [450, 185] on button "3" at bounding box center [459, 176] width 19 height 19
click at [434, 228] on label "No - required a change order" at bounding box center [453, 237] width 108 height 20
click at [418, 228] on input "No - required a change order" at bounding box center [409, 237] width 20 height 20
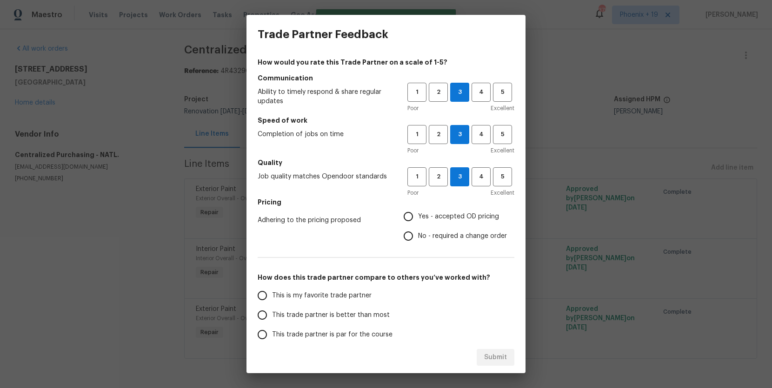
radio input "true"
click at [429, 219] on span "Yes - accepted OD pricing" at bounding box center [458, 217] width 81 height 10
click at [418, 219] on input "Yes - accepted OD pricing" at bounding box center [409, 217] width 20 height 20
radio input "true"
drag, startPoint x: 368, startPoint y: 288, endPoint x: 375, endPoint y: 307, distance: 19.4
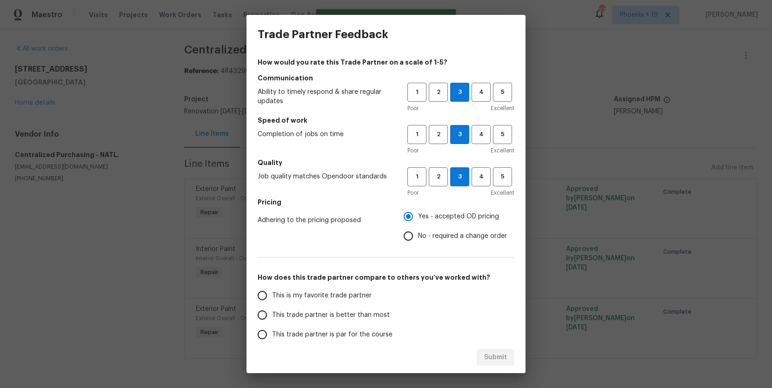
click at [368, 288] on label "This is my favorite trade partner" at bounding box center [326, 296] width 147 height 20
click at [272, 288] on input "This is my favorite trade partner" at bounding box center [263, 296] width 20 height 20
drag, startPoint x: 504, startPoint y: 364, endPoint x: 509, endPoint y: 355, distance: 10.1
click at [503, 363] on button "Submit" at bounding box center [496, 357] width 38 height 17
radio input "true"
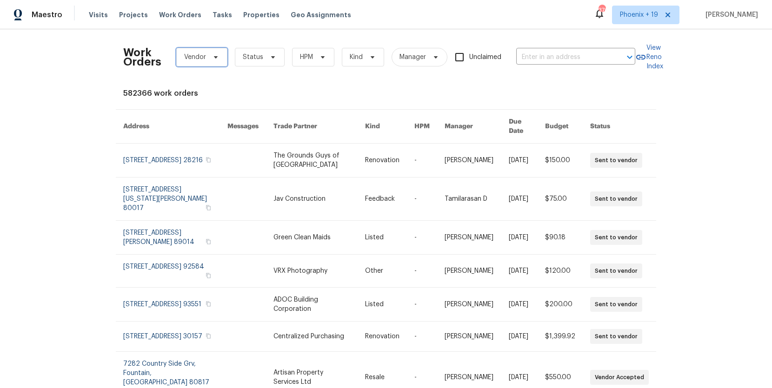
click at [200, 54] on span "Vendor" at bounding box center [195, 57] width 22 height 9
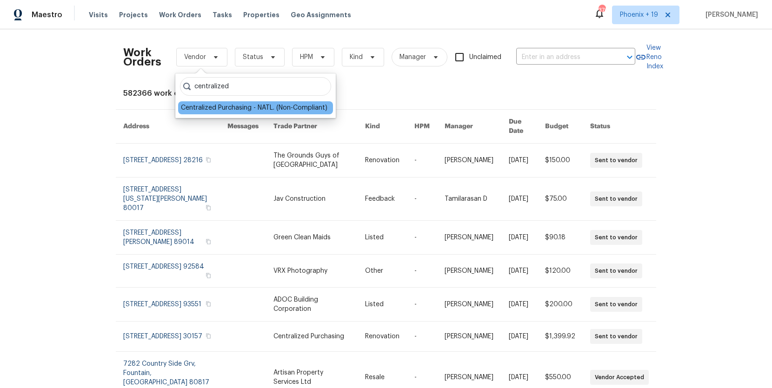
type input "centralized"
click at [221, 106] on div "Centralized Purchasing - NATL. (Non-Compliant)" at bounding box center [254, 107] width 147 height 9
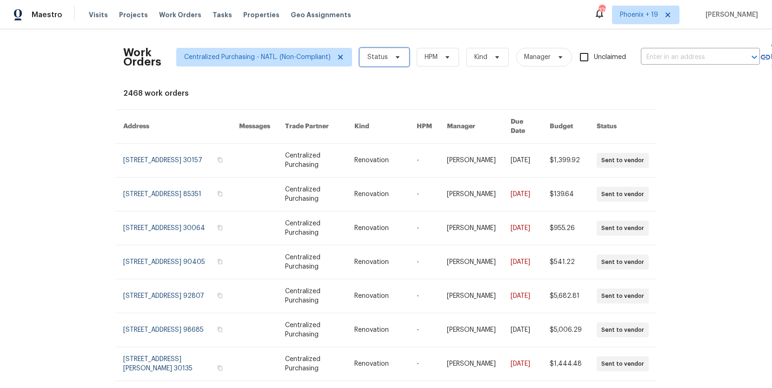
click at [394, 60] on icon at bounding box center [397, 57] width 7 height 7
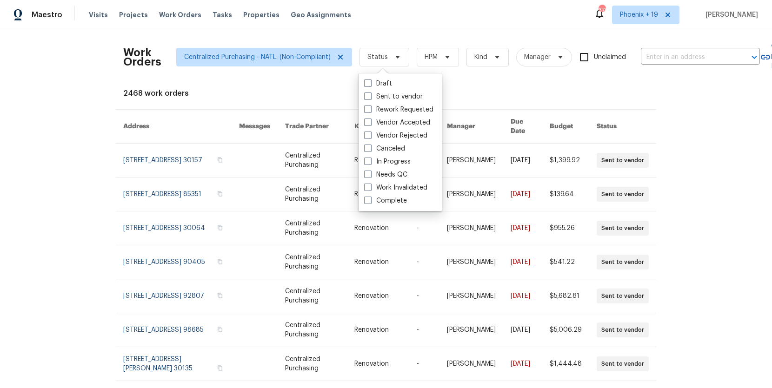
click at [396, 176] on label "Needs QC" at bounding box center [385, 174] width 43 height 9
click at [370, 176] on input "Needs QC" at bounding box center [367, 173] width 6 height 6
checkbox input "true"
